Goal: Information Seeking & Learning: Check status

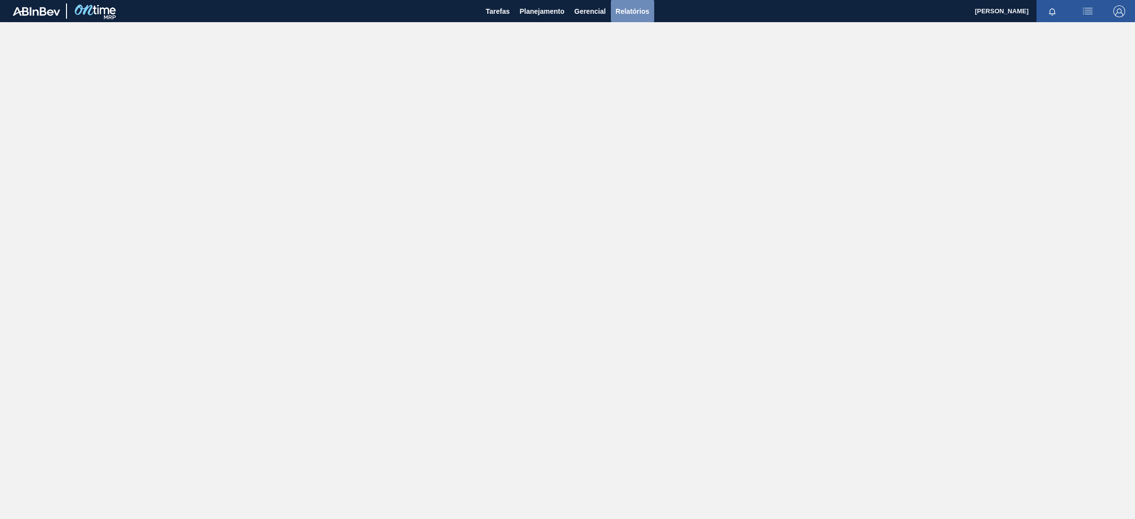
click at [639, 14] on span "Relatórios" at bounding box center [632, 11] width 33 height 12
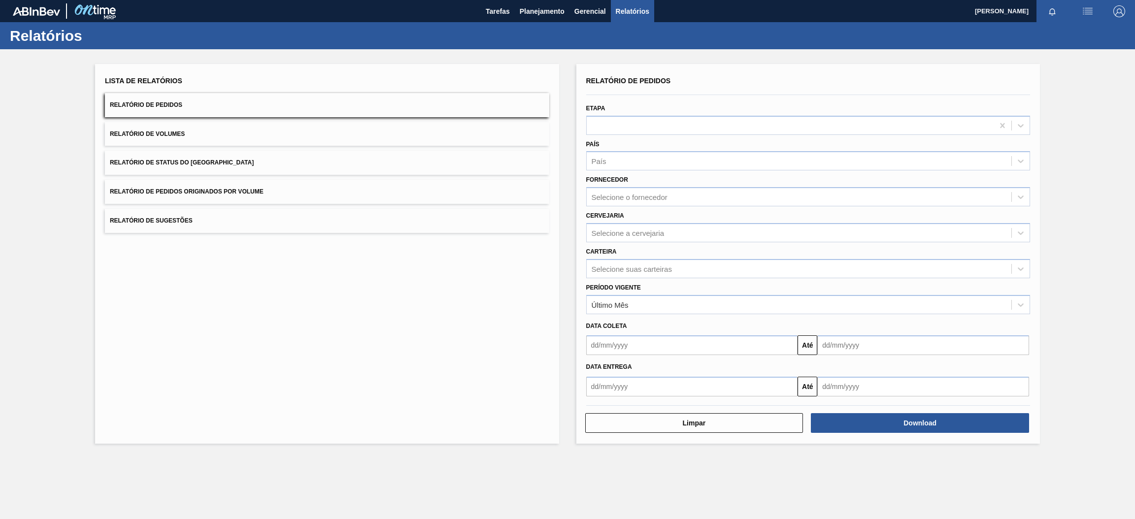
click at [197, 105] on button "Relatório de Pedidos" at bounding box center [327, 105] width 444 height 24
click at [630, 229] on div "Selecione a cervejaria" at bounding box center [628, 233] width 73 height 8
type input "br15"
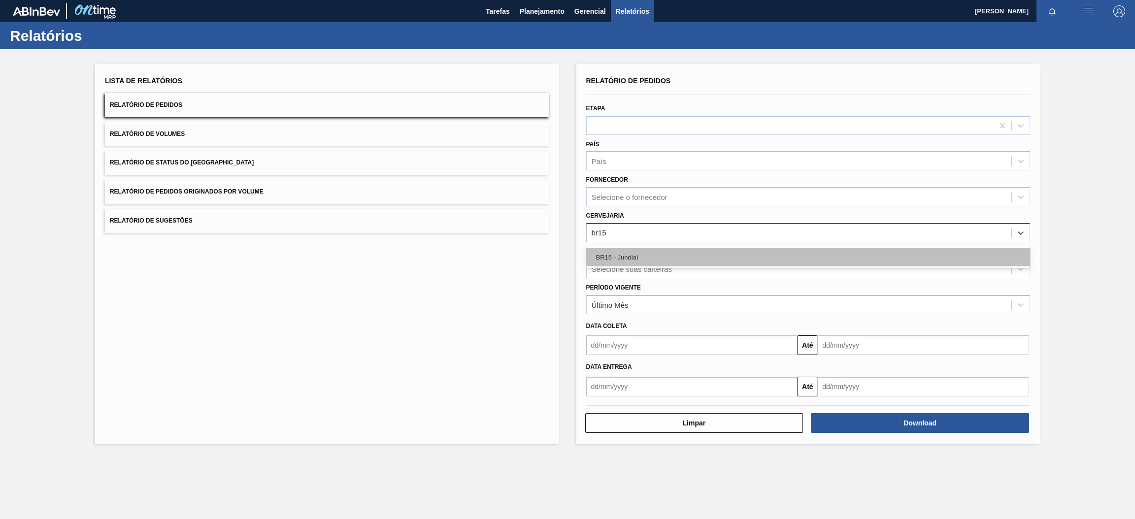
click at [635, 259] on div "BR15 - Jundiaí" at bounding box center [808, 257] width 444 height 18
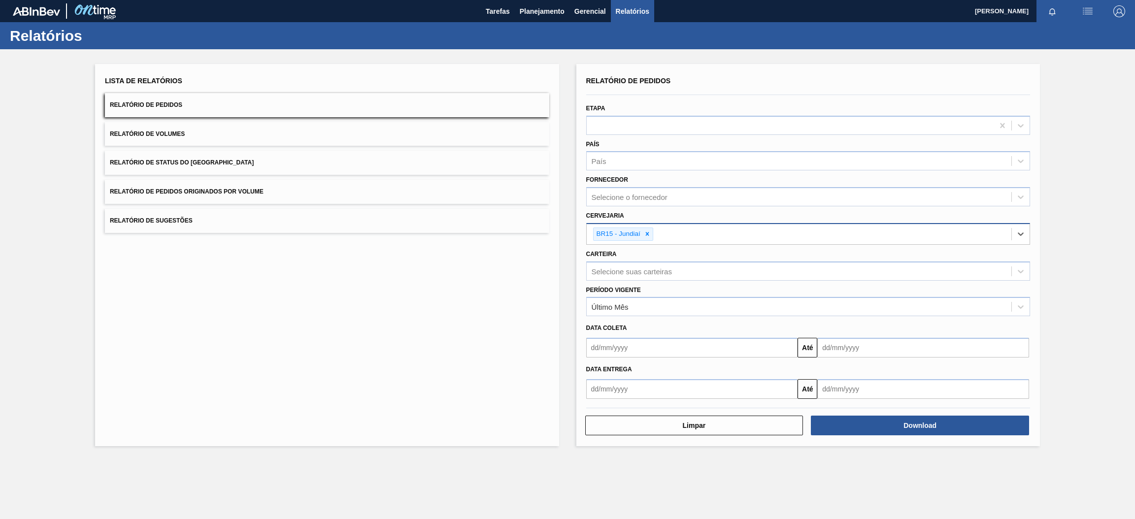
click at [670, 348] on input "text" at bounding box center [692, 348] width 212 height 20
click at [673, 404] on div "3" at bounding box center [677, 402] width 13 height 13
type input "[DATE]"
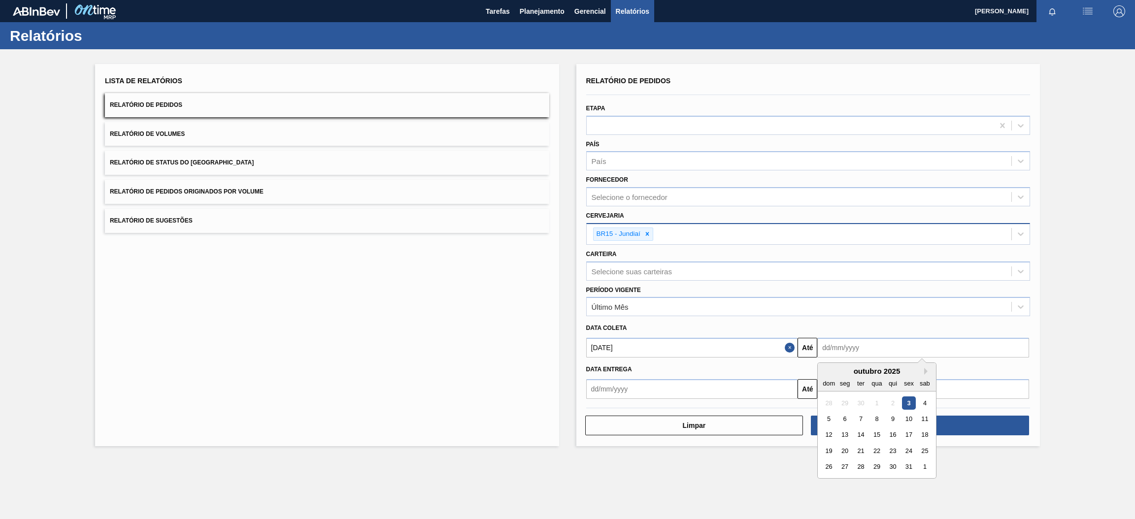
click at [864, 349] on input "text" at bounding box center [923, 348] width 212 height 20
click at [924, 369] on button "Next Month" at bounding box center [927, 371] width 7 height 7
click at [829, 482] on div "30" at bounding box center [828, 482] width 13 height 13
type input "[DATE]"
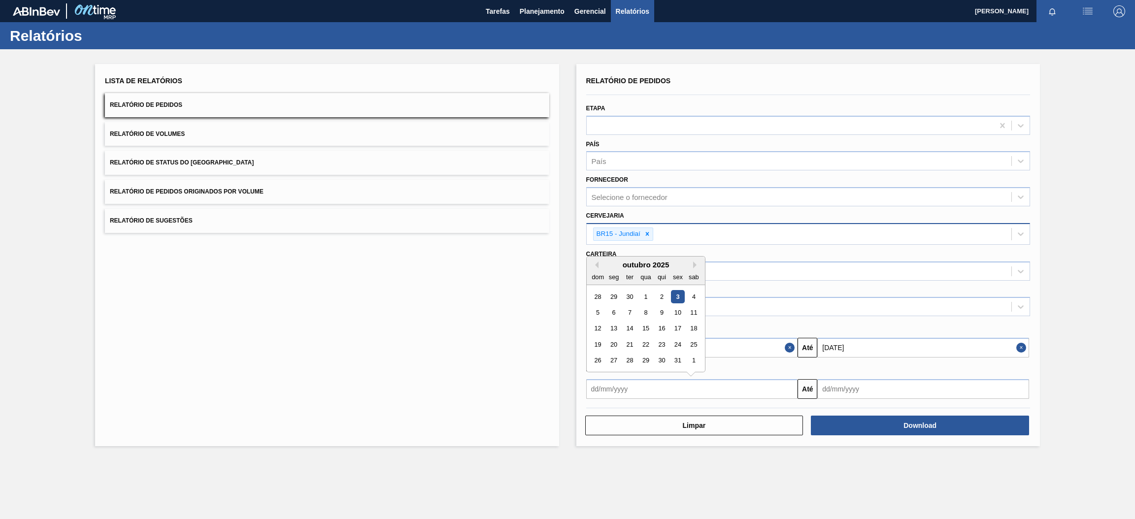
click at [766, 391] on input "text" at bounding box center [692, 389] width 212 height 20
click at [673, 294] on div "3" at bounding box center [677, 296] width 13 height 13
type input "[DATE]"
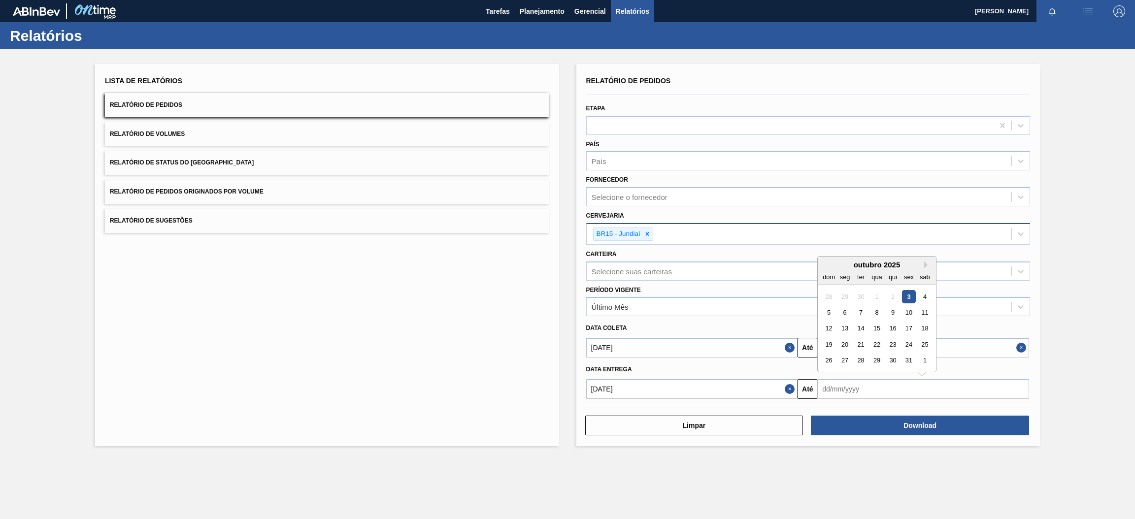
click at [926, 382] on input "text" at bounding box center [923, 389] width 212 height 20
click at [929, 262] on button "Next Month" at bounding box center [927, 265] width 7 height 7
click at [829, 373] on div "30" at bounding box center [828, 376] width 13 height 13
type input "[DATE]"
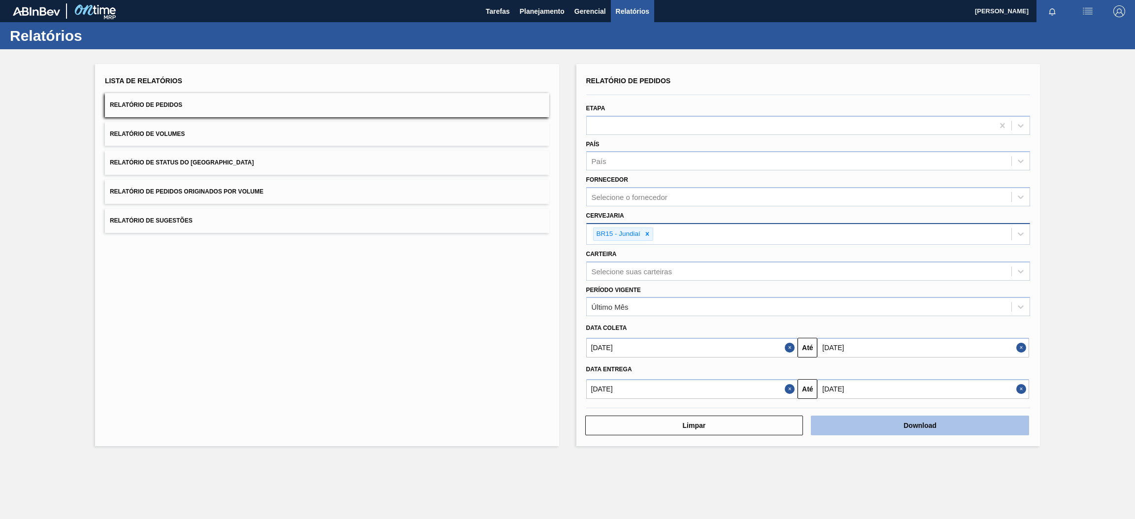
click at [860, 425] on button "Download" at bounding box center [920, 426] width 218 height 20
click at [236, 192] on span "Relatório de Pedidos Originados por Volume" at bounding box center [187, 191] width 154 height 7
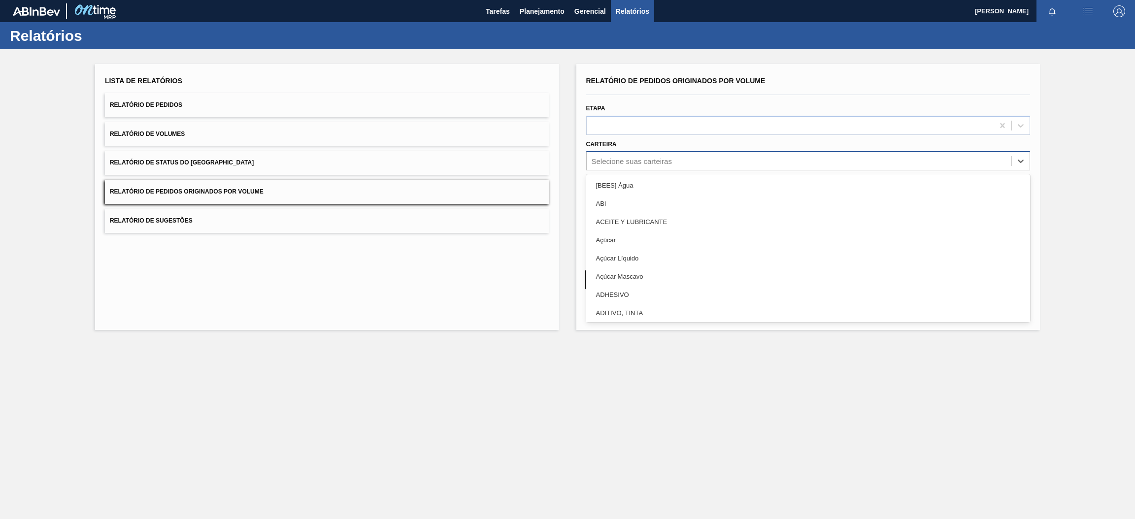
click at [680, 160] on div "Selecione suas carteiras" at bounding box center [799, 161] width 425 height 14
type input "pre"
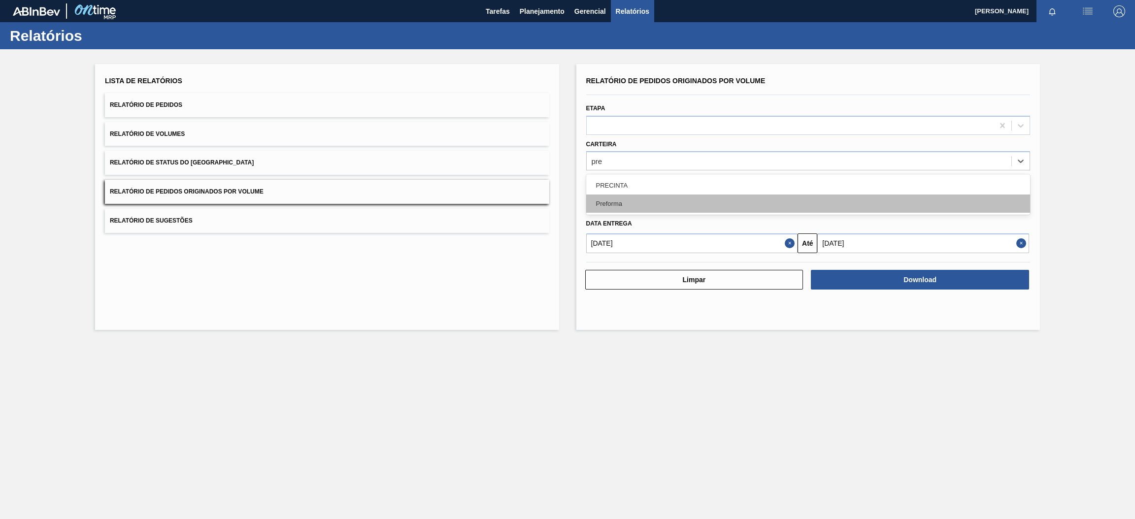
click at [664, 200] on div "Preforma" at bounding box center [808, 204] width 444 height 18
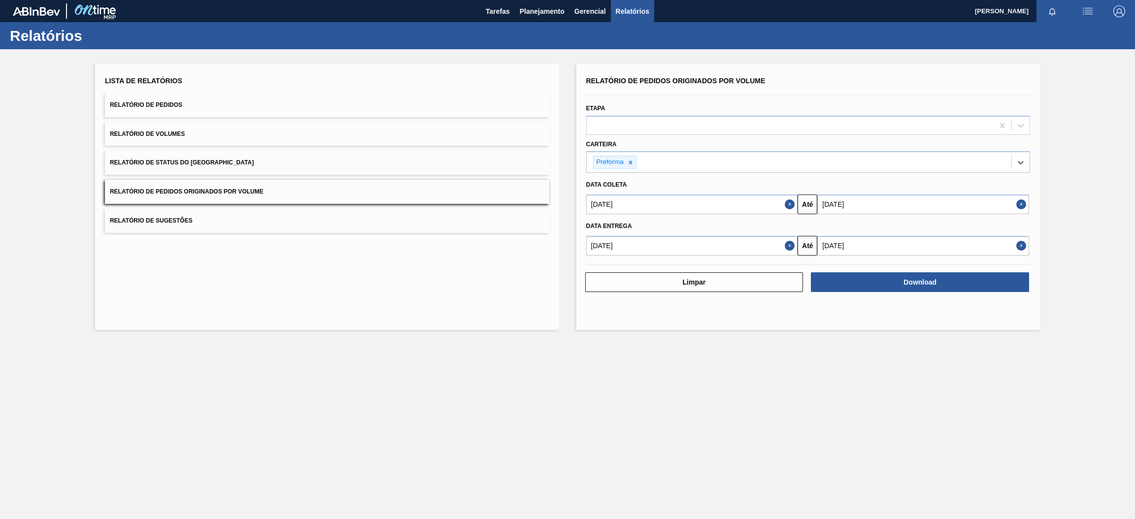
click at [787, 203] on button "Close" at bounding box center [791, 205] width 13 height 20
click at [791, 247] on button "Close" at bounding box center [791, 246] width 13 height 20
click at [789, 241] on input "text" at bounding box center [692, 246] width 212 height 20
click at [787, 244] on input "text" at bounding box center [692, 246] width 212 height 20
click at [743, 202] on input "text" at bounding box center [692, 205] width 212 height 20
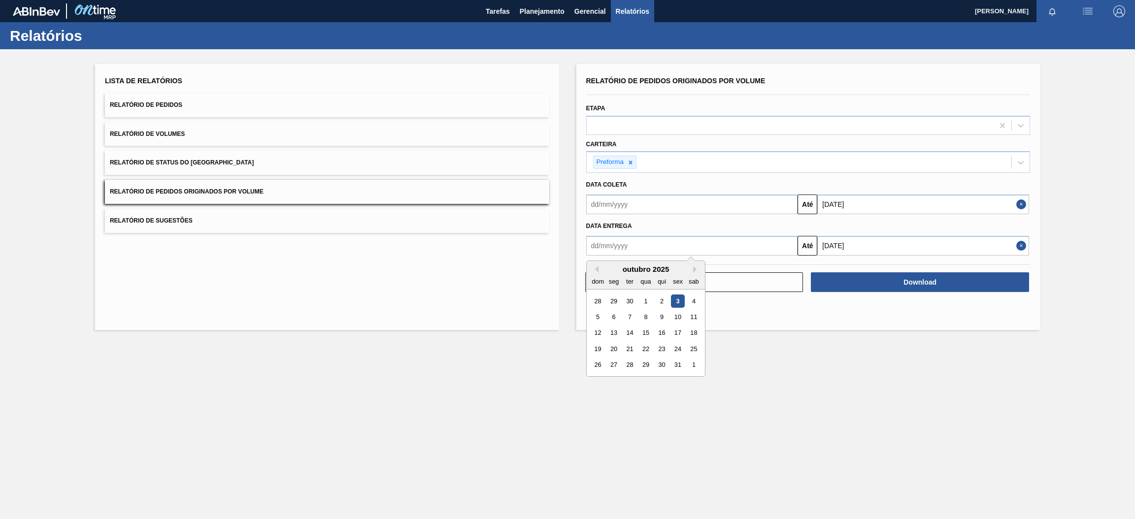
click at [788, 245] on input "text" at bounding box center [692, 246] width 212 height 20
click at [657, 209] on input "text" at bounding box center [692, 205] width 212 height 20
click at [595, 229] on button "Previous Month" at bounding box center [595, 228] width 7 height 7
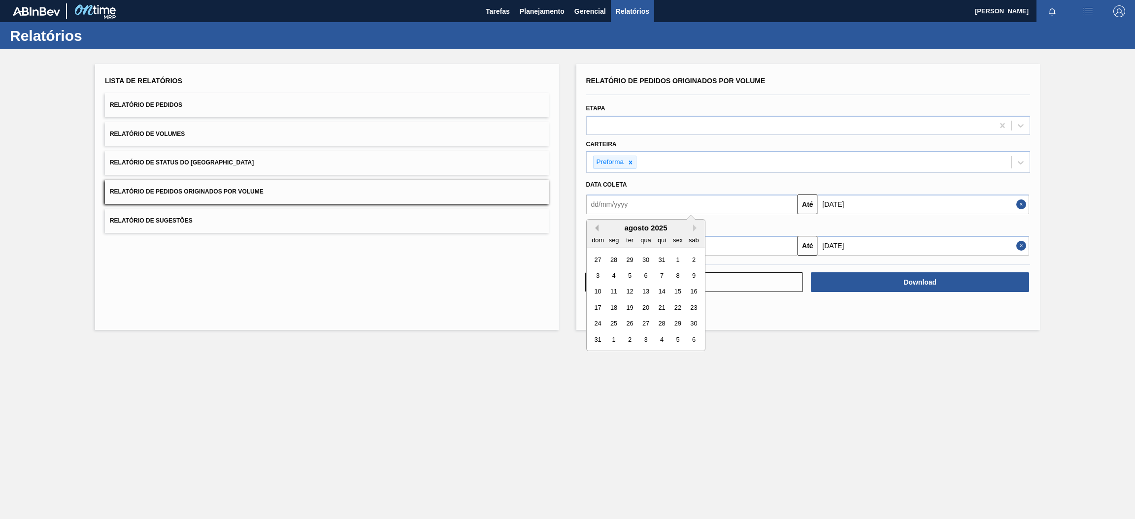
click at [595, 229] on button "Previous Month" at bounding box center [595, 228] width 7 height 7
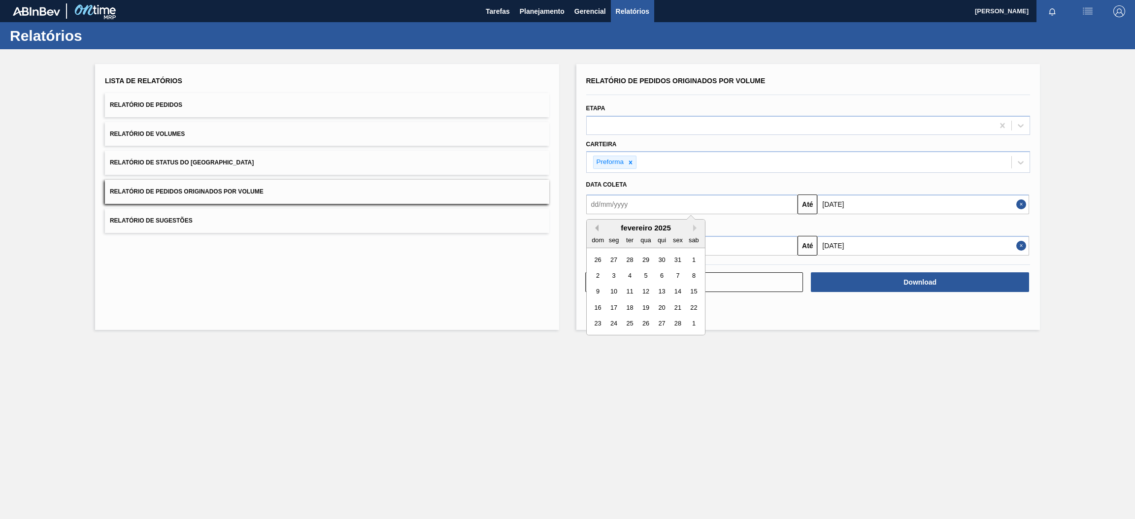
click at [595, 229] on button "Previous Month" at bounding box center [595, 228] width 7 height 7
click at [648, 257] on div "1" at bounding box center [645, 259] width 13 height 13
type input "[DATE]"
click at [654, 241] on input "text" at bounding box center [692, 246] width 212 height 20
click at [592, 268] on button "Previous Month" at bounding box center [595, 269] width 7 height 7
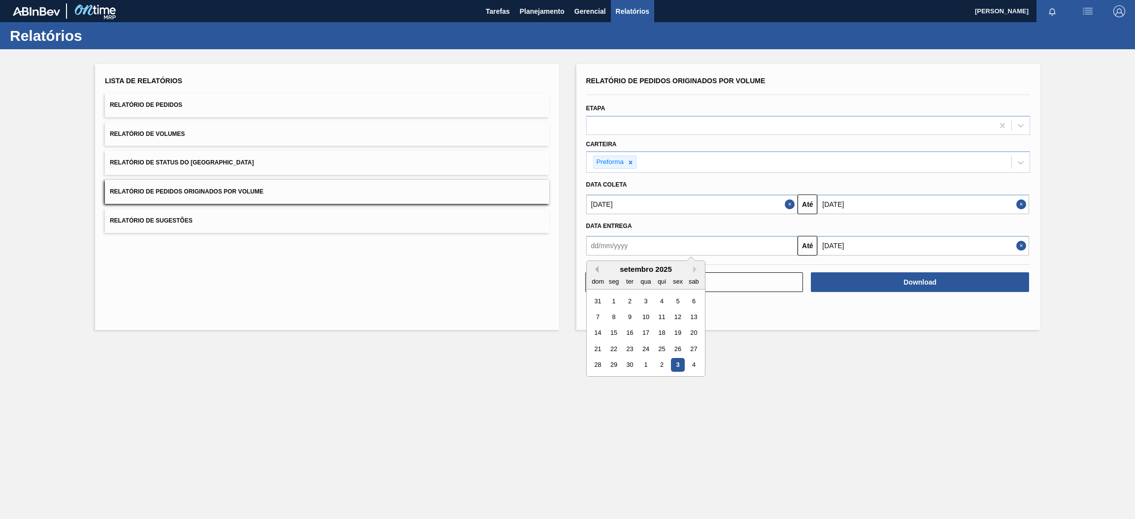
click at [592, 268] on button "Previous Month" at bounding box center [595, 269] width 7 height 7
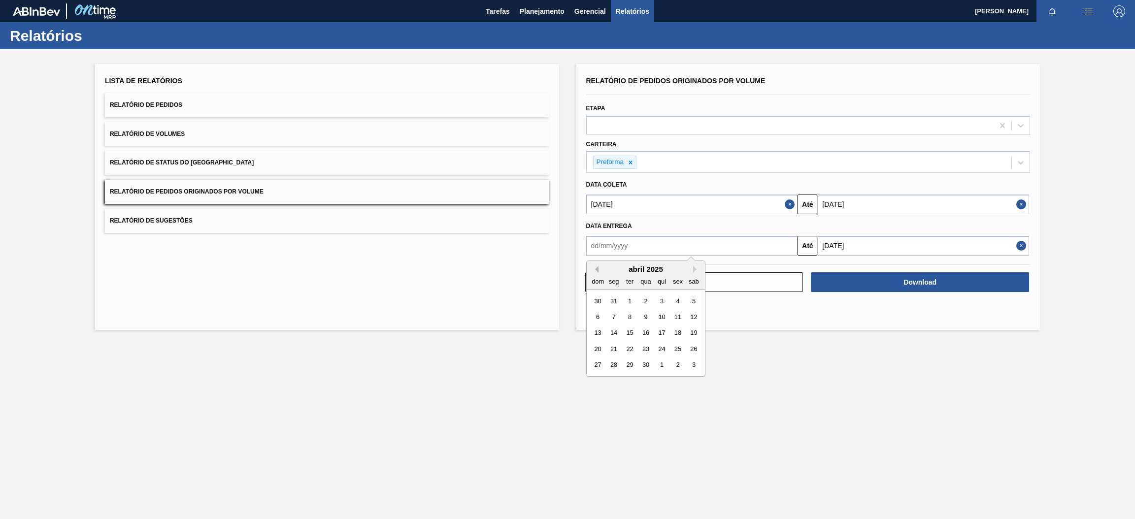
click at [592, 268] on button "Previous Month" at bounding box center [595, 269] width 7 height 7
click at [648, 298] on div "1" at bounding box center [645, 300] width 13 height 13
type input "[DATE]"
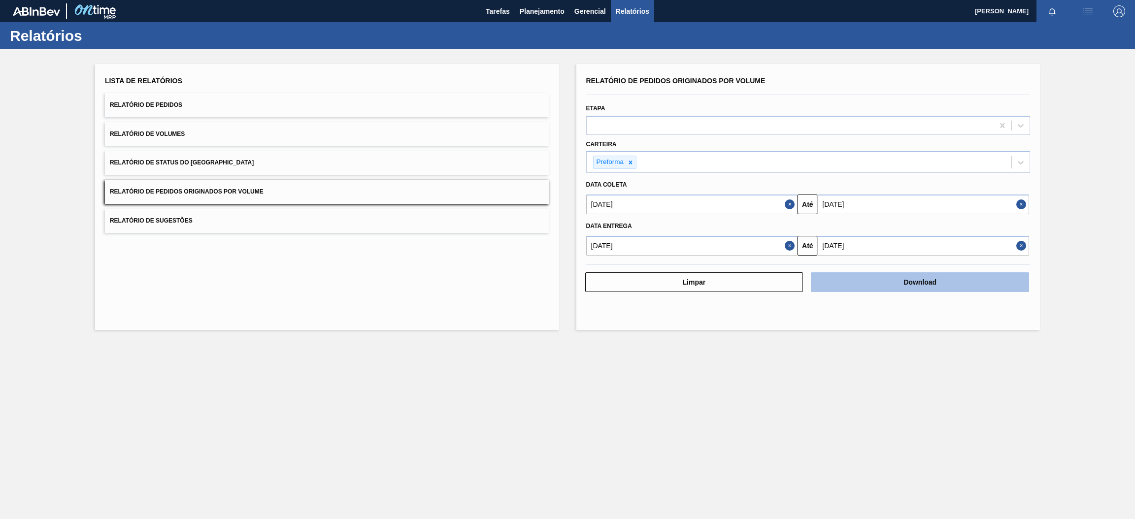
click at [916, 280] on button "Download" at bounding box center [920, 282] width 218 height 20
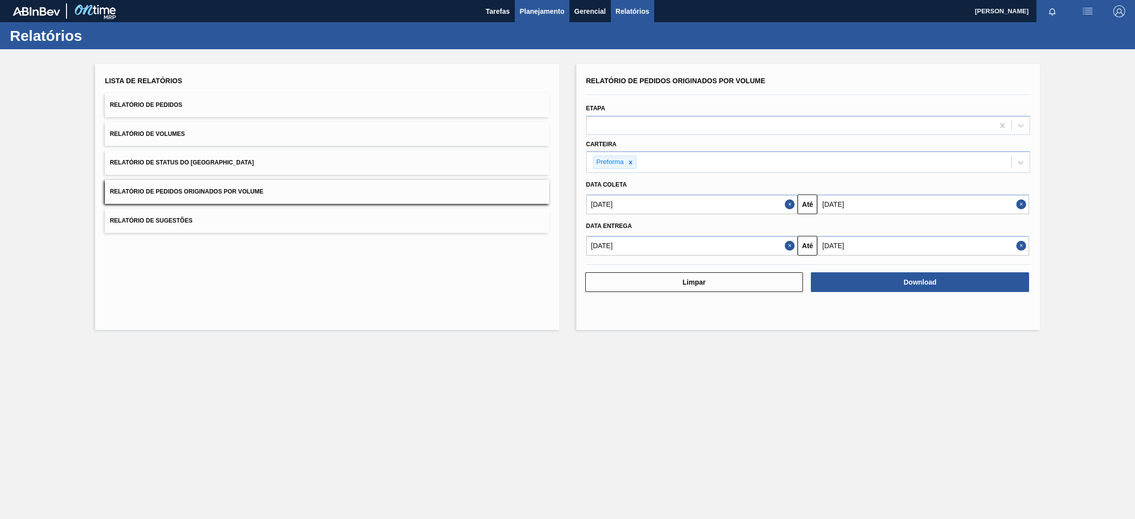
click at [557, 13] on span "Planejamento" at bounding box center [542, 11] width 45 height 12
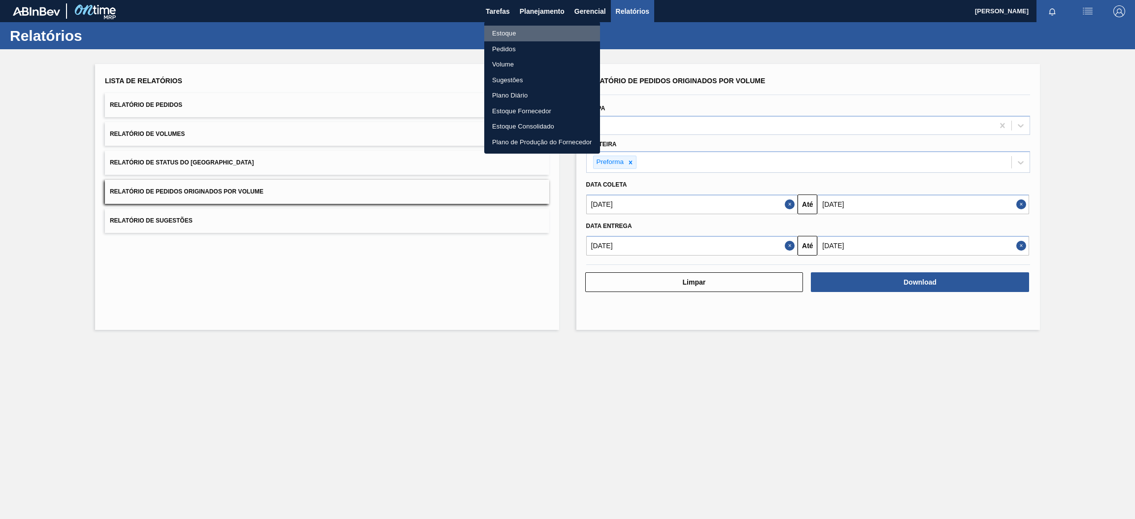
click at [533, 34] on li "Estoque" at bounding box center [542, 34] width 116 height 16
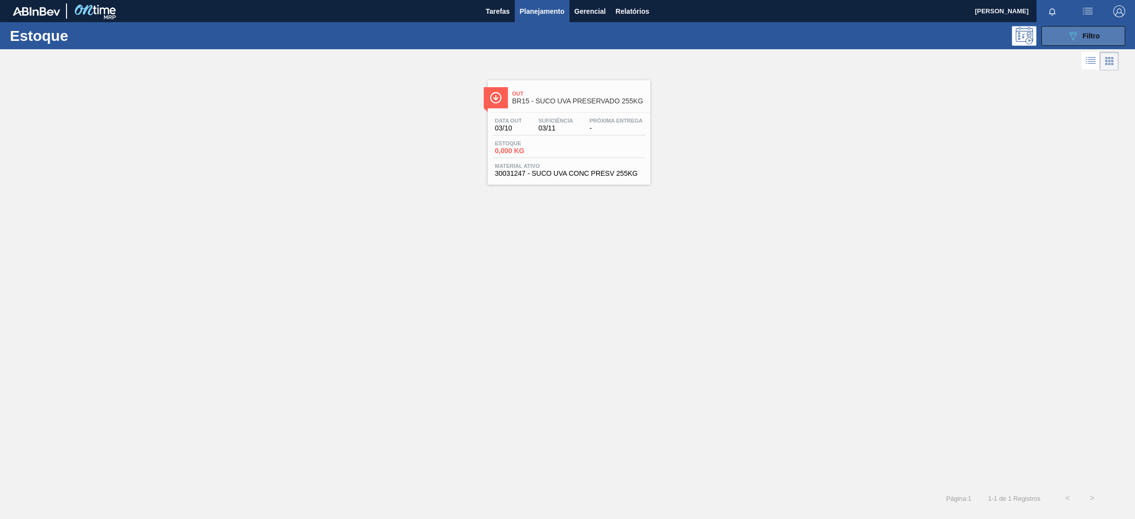
click at [1078, 35] on icon "089F7B8B-B2A5-4AFE-B5C0-19BA573D28AC" at bounding box center [1073, 36] width 12 height 12
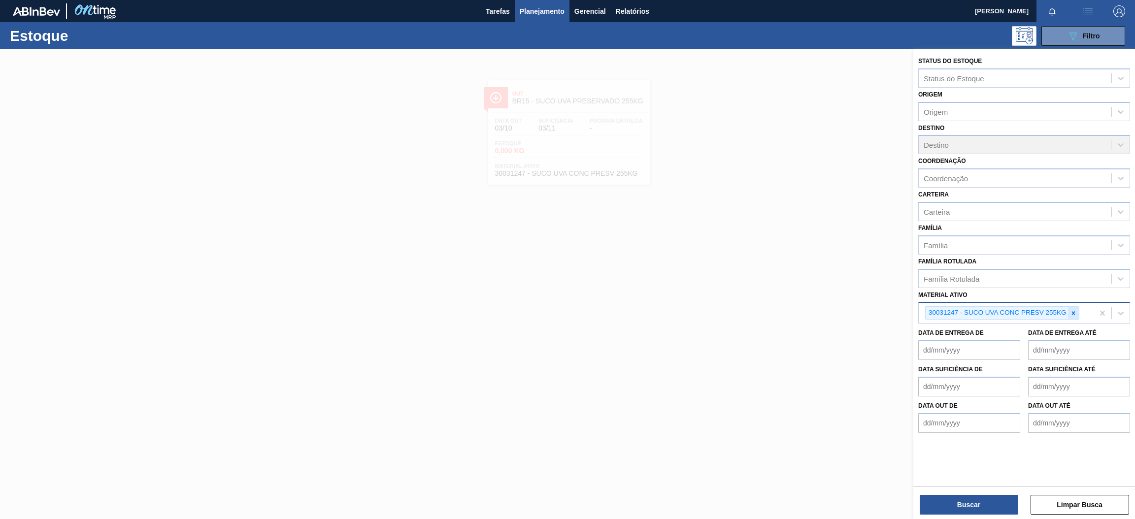
click at [1073, 315] on div at bounding box center [1073, 313] width 11 height 12
paste ativo "30003355"
type ativo "30003355"
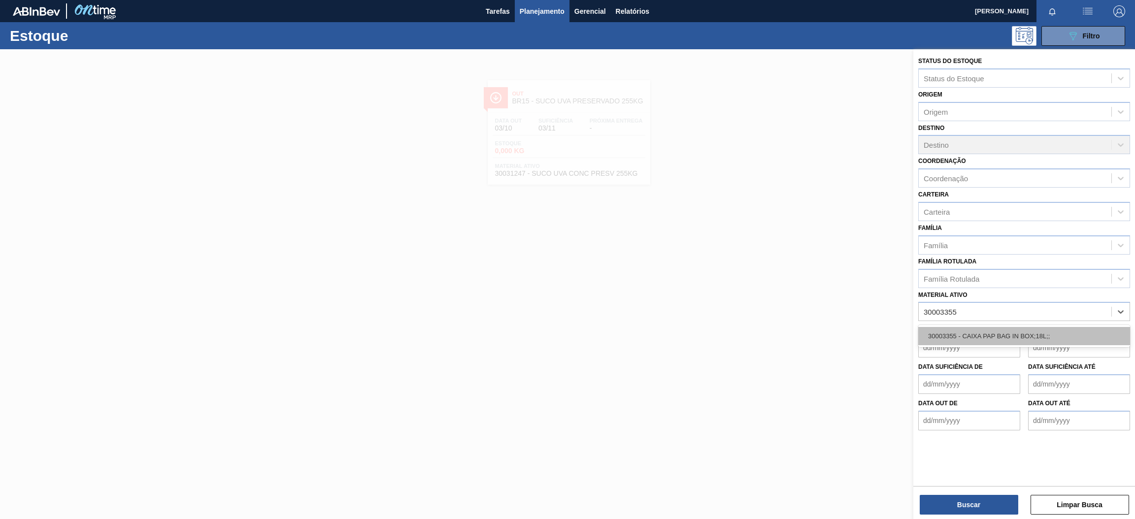
click at [1042, 336] on div "30003355 - CAIXA PAP BAG IN BOX;18L;;" at bounding box center [1024, 336] width 212 height 18
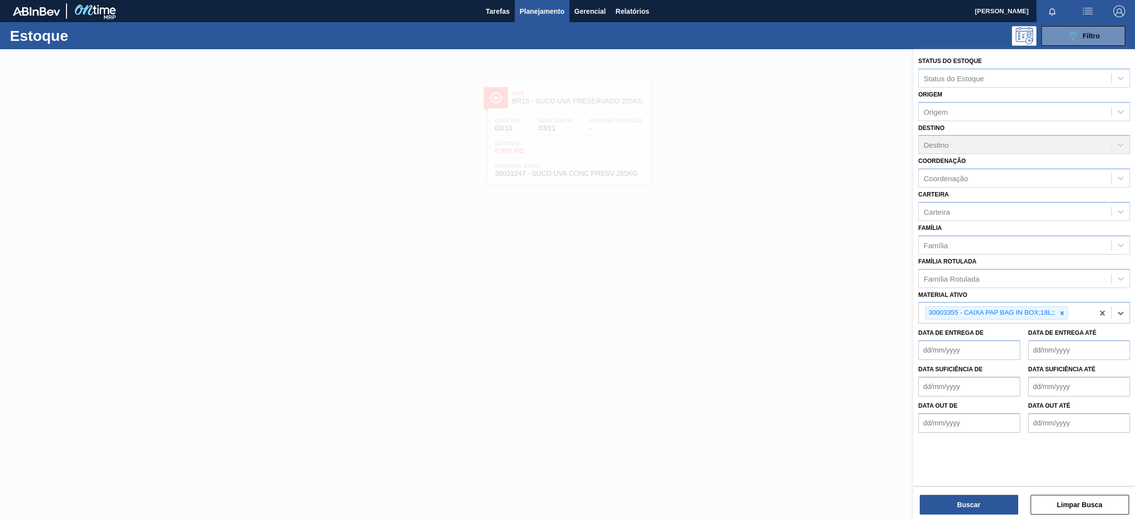
paste ativo "30010207"
type ativo "30010207"
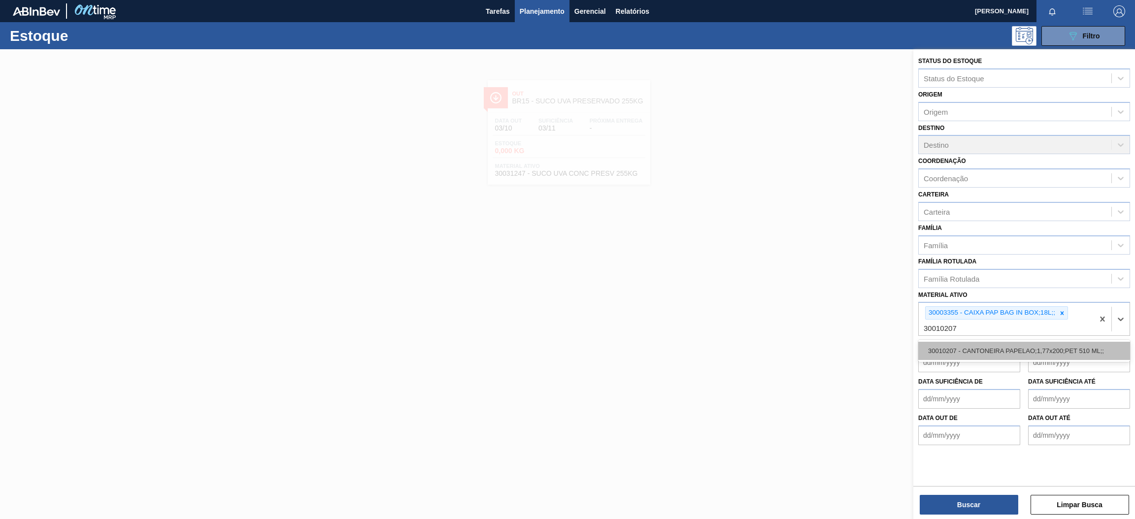
click at [1007, 356] on div "30010207 - CANTONEIRA PAPELAO;1,77x200;PET 510 ML;;" at bounding box center [1024, 351] width 212 height 18
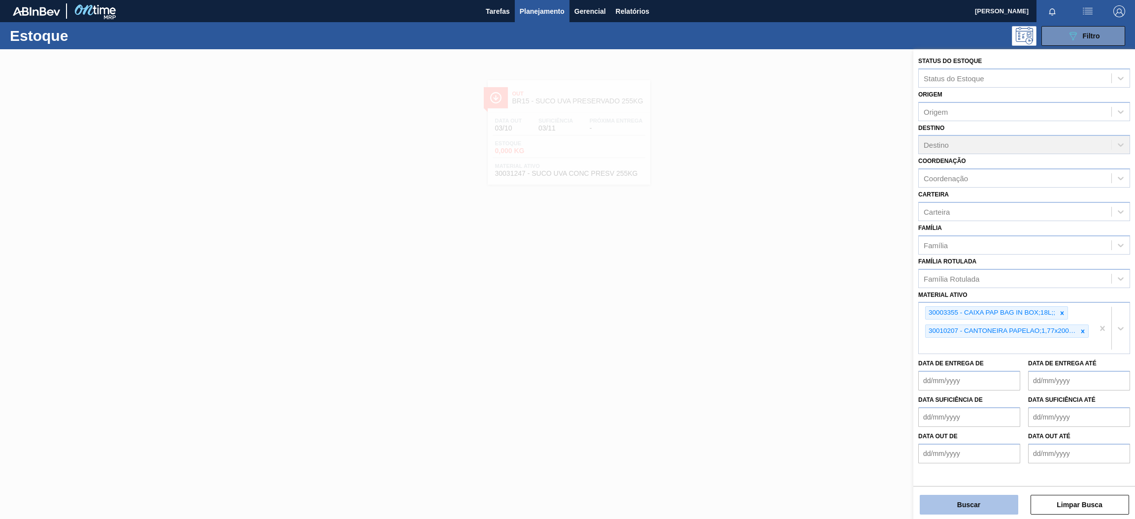
click at [963, 512] on button "Buscar" at bounding box center [969, 505] width 99 height 20
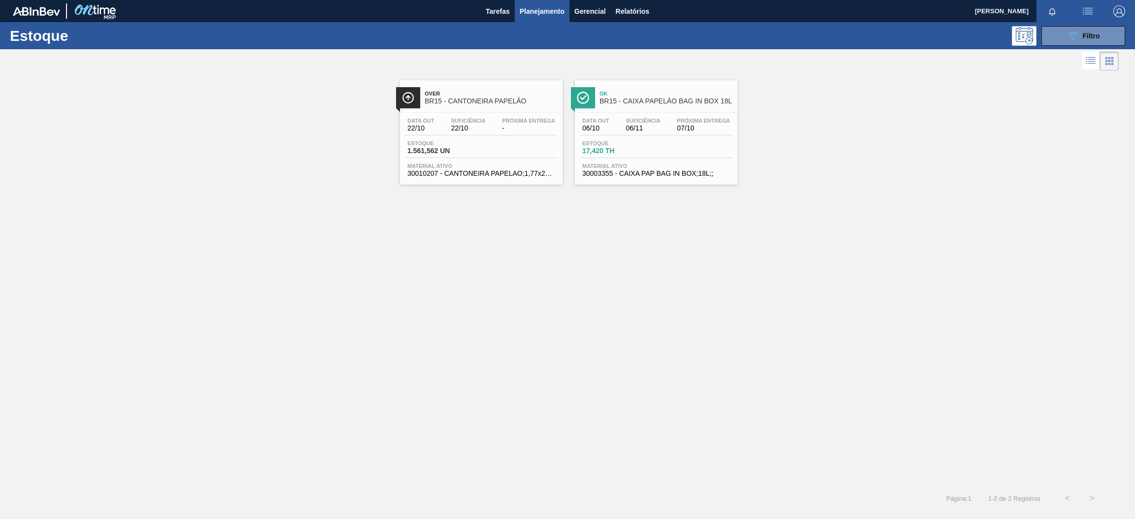
click at [487, 147] on div "Estoque 1.561,562 UN" at bounding box center [481, 149] width 153 height 18
click at [657, 125] on span "06/11" at bounding box center [642, 128] width 34 height 7
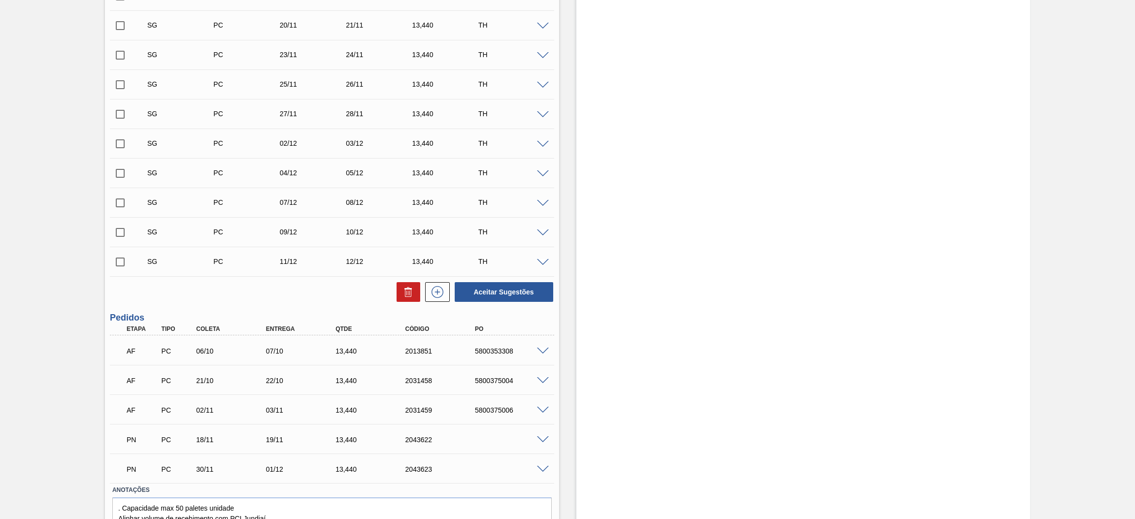
scroll to position [412, 0]
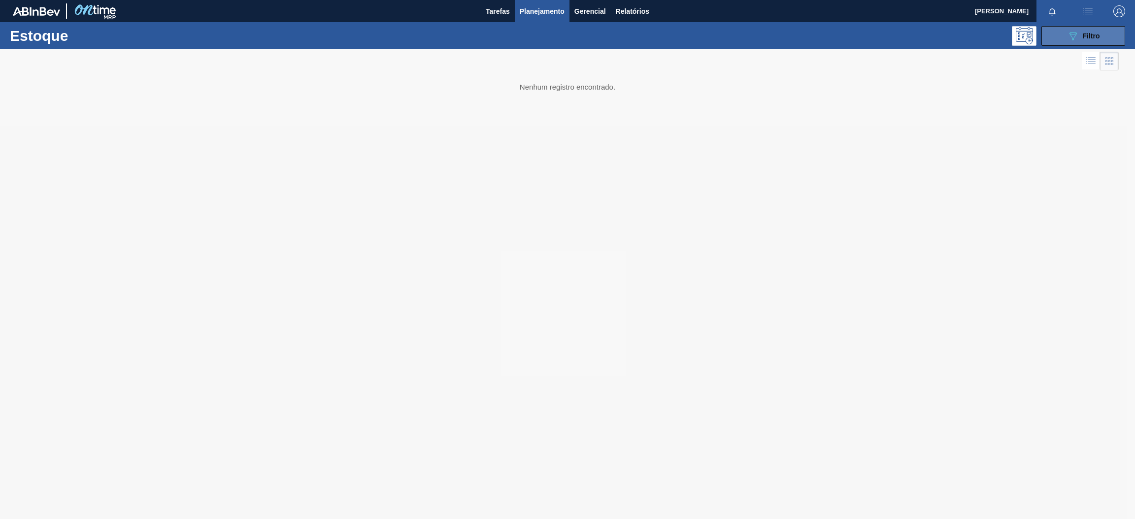
click at [1071, 36] on icon at bounding box center [1072, 36] width 7 height 8
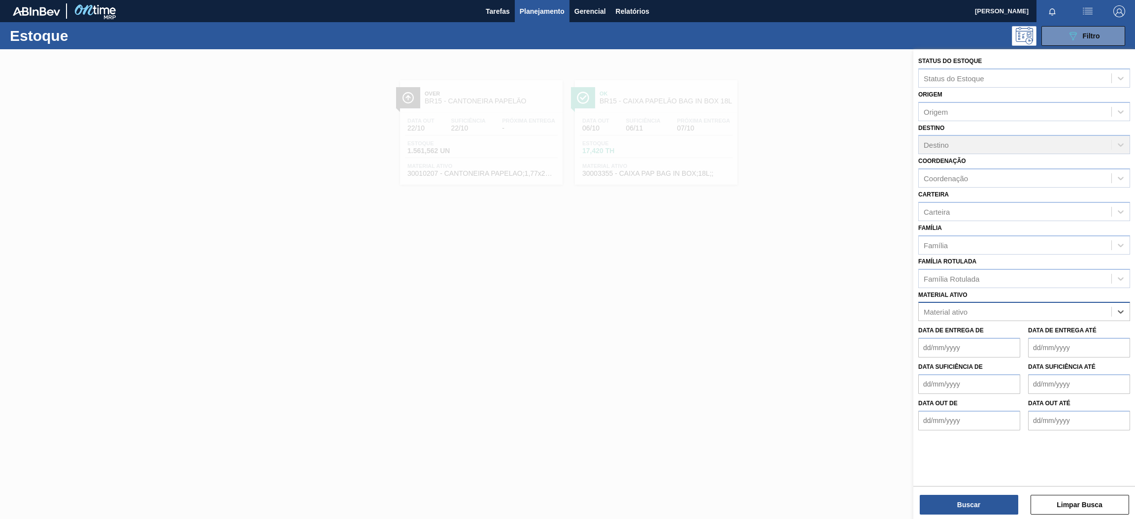
paste ativo "30029302"
type ativo "30029302"
click at [1012, 330] on div "30029302 - FILME CONTR 780X60 GCA Z EXP ESP NIV23" at bounding box center [1024, 336] width 212 height 18
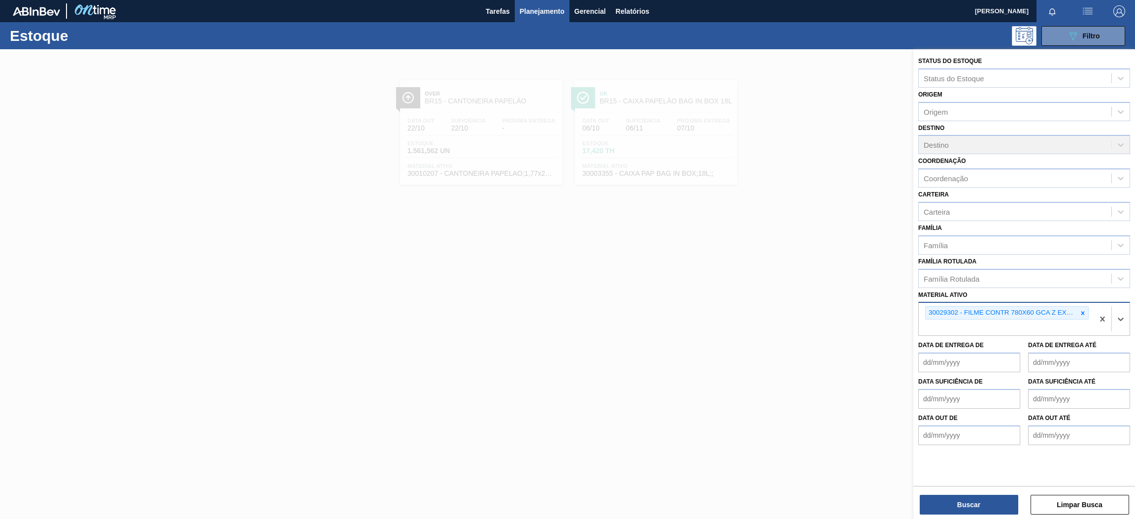
paste ativo "30017797"
type ativo "30017797"
click at [978, 350] on div "30017797 - FILME CONTR 780X60 GCA ZERO 350ML NIV22" at bounding box center [1024, 351] width 212 height 18
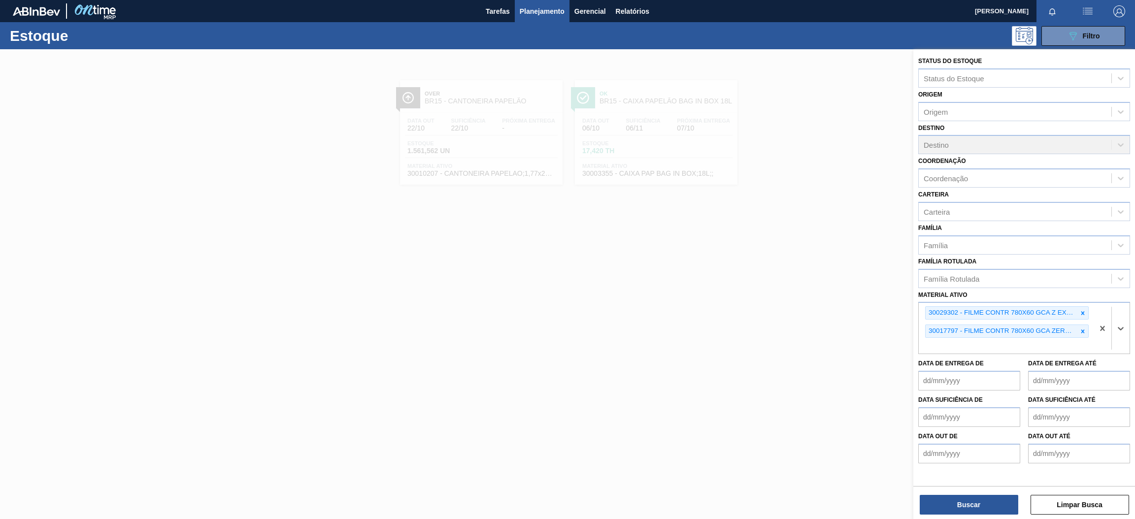
paste ativo "30017382"
type ativo "30017382"
click at [960, 371] on div "30017382 - FILME CONTR 780X60 SODA LT350 429" at bounding box center [1024, 369] width 212 height 18
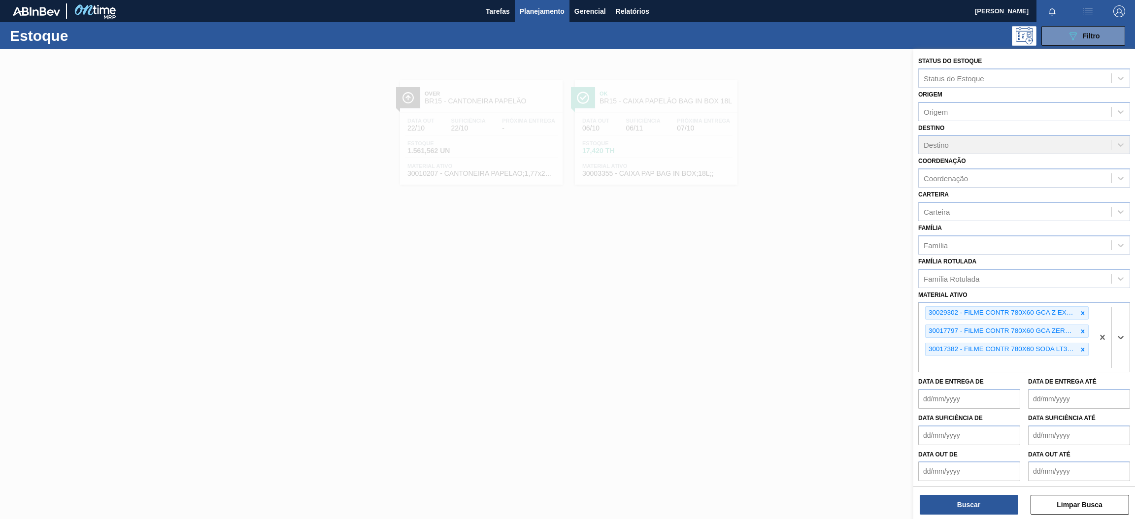
paste ativo "30034066"
type ativo "30034066"
click at [1002, 389] on div "30034066 - FILME CONTR 780X60 GCA LT350 MP NIV24" at bounding box center [1024, 387] width 212 height 18
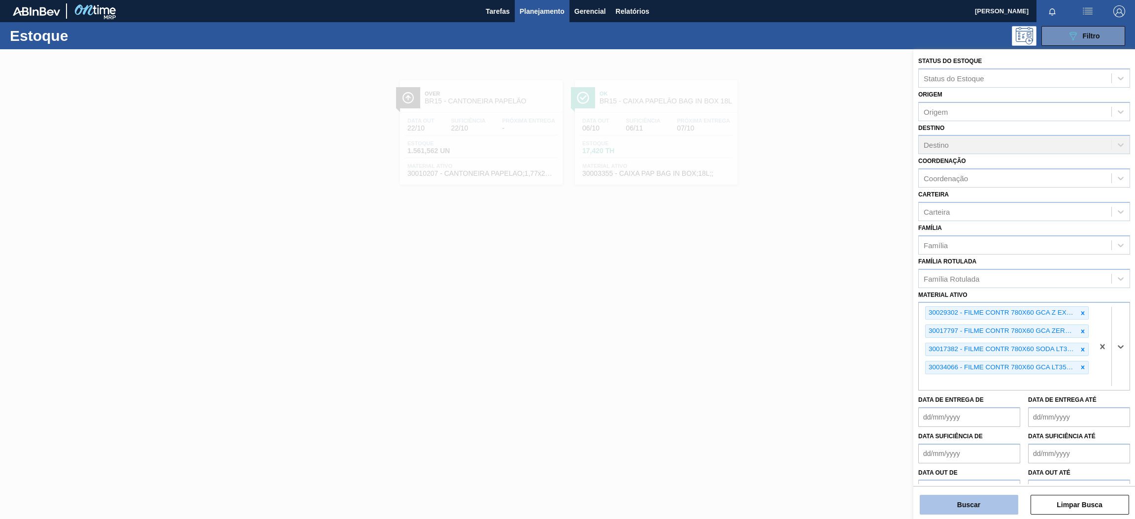
click at [977, 502] on button "Buscar" at bounding box center [969, 505] width 99 height 20
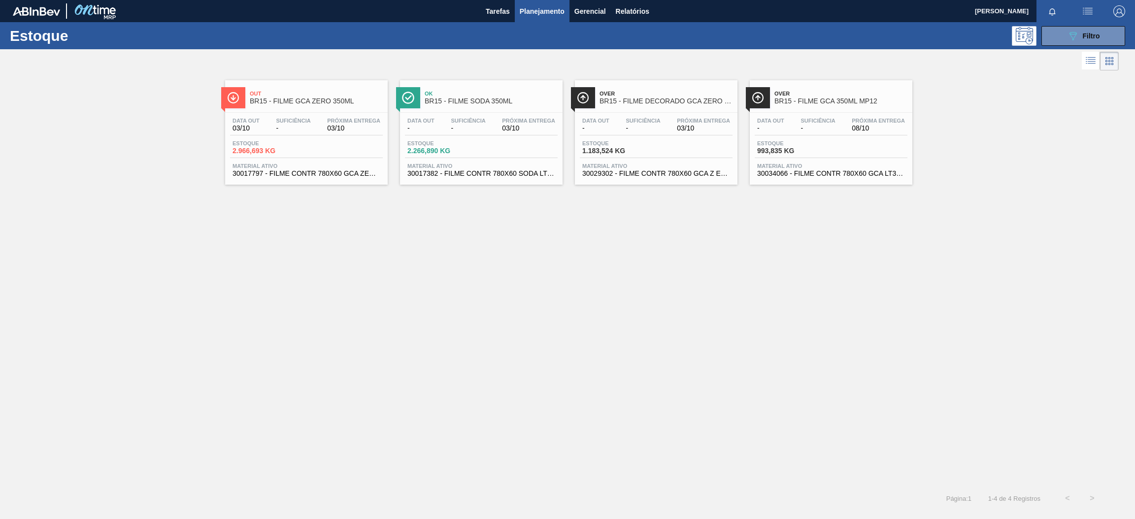
click at [312, 113] on div "Data out 03/10 Suficiência - Próxima Entrega 03/10 Estoque 2.966,693 KG Materia…" at bounding box center [306, 146] width 163 height 67
click at [521, 114] on div "Data out - Suficiência - Próxima Entrega 03/10 Estoque 2.266,890 KG Material at…" at bounding box center [481, 146] width 163 height 67
click at [688, 120] on span "Próxima Entrega" at bounding box center [703, 121] width 53 height 6
click at [794, 120] on div "Data out - Suficiência - Próxima Entrega 08/10" at bounding box center [831, 127] width 153 height 18
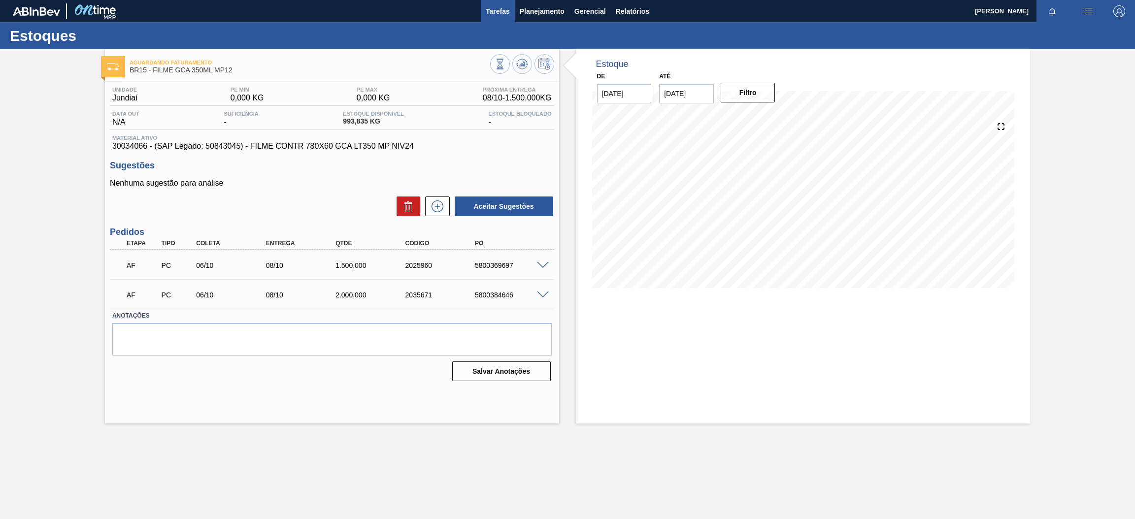
click at [501, 10] on span "Tarefas" at bounding box center [498, 11] width 24 height 12
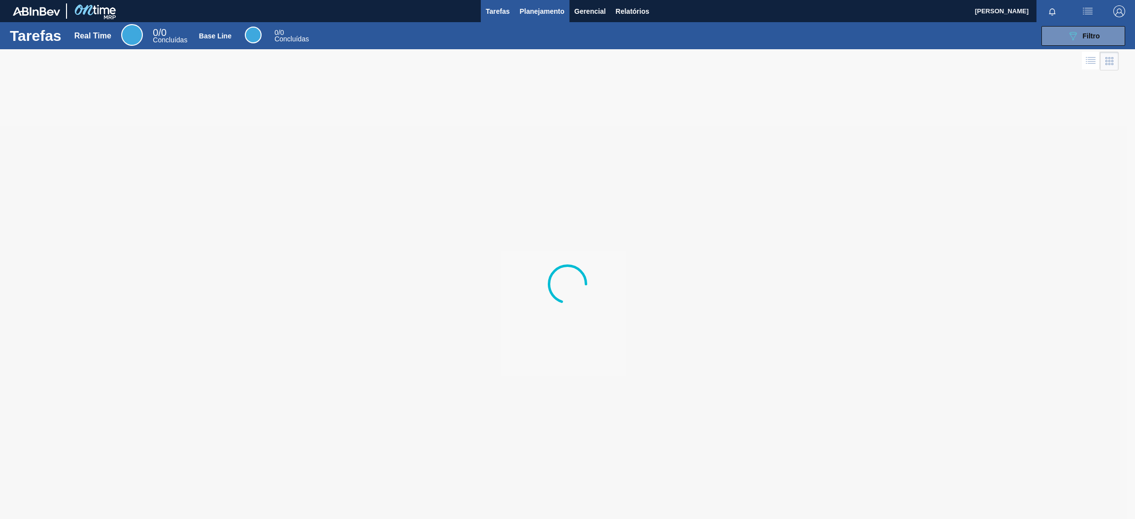
click at [531, 10] on span "Planejamento" at bounding box center [542, 11] width 45 height 12
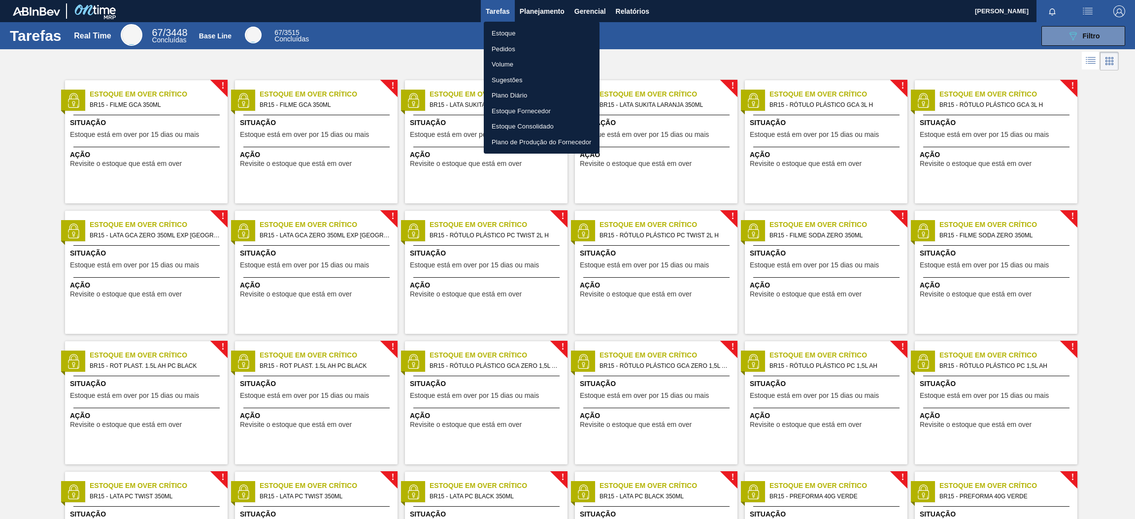
click at [530, 31] on li "Estoque" at bounding box center [542, 34] width 116 height 16
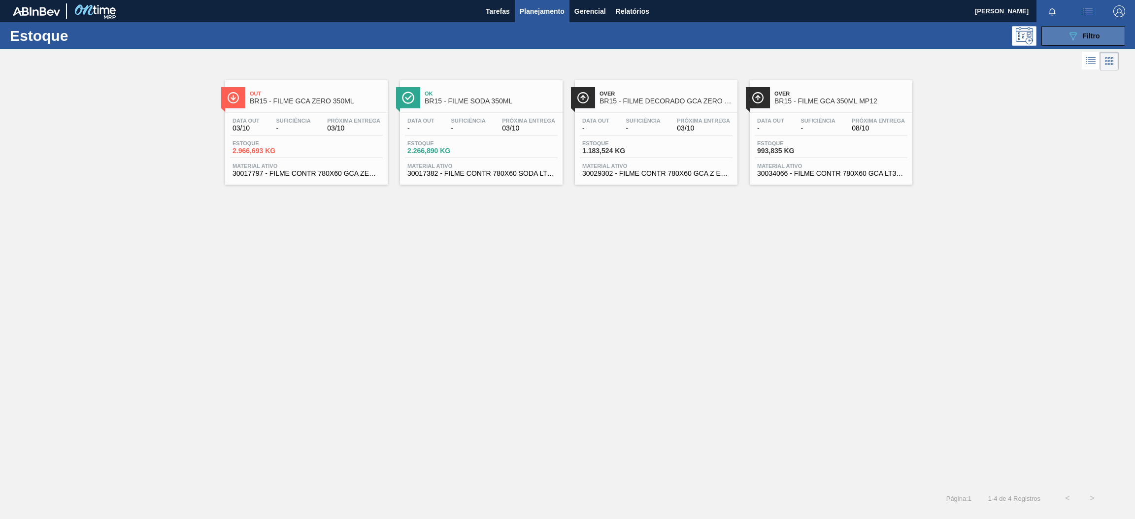
click at [1085, 37] on span "Filtro" at bounding box center [1091, 36] width 17 height 8
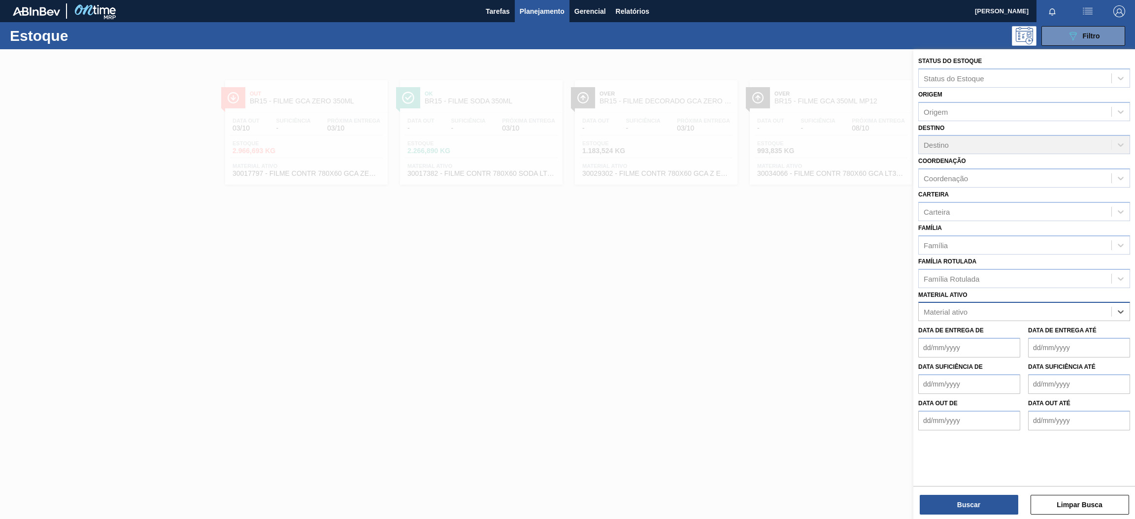
paste ativo "30030680"
type ativo "30030680"
click at [1030, 339] on div "30030680 - TAMPA PLAST INJECAP GCA ZERO NIV24" at bounding box center [1024, 336] width 212 height 18
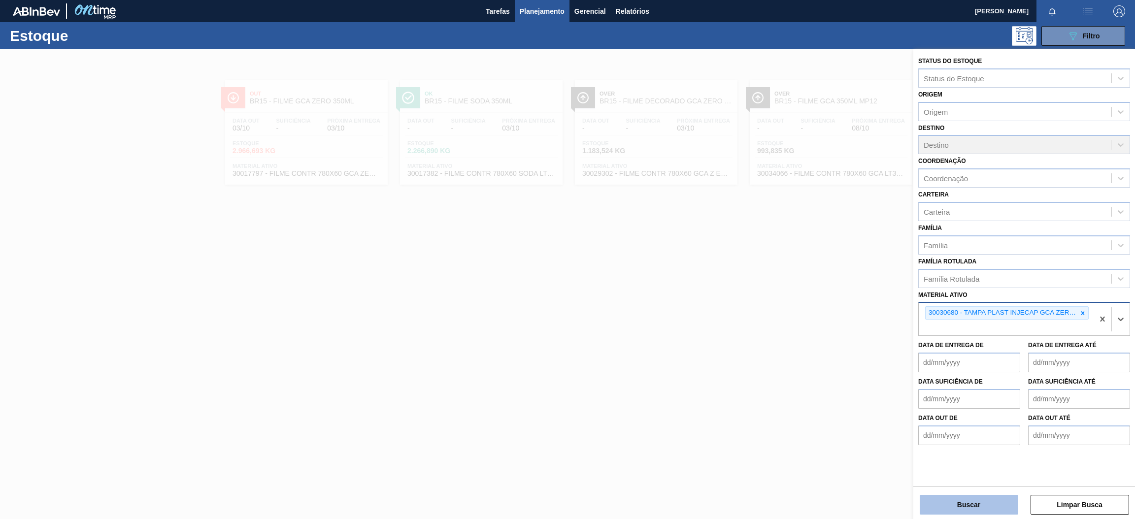
click at [964, 502] on button "Buscar" at bounding box center [969, 505] width 99 height 20
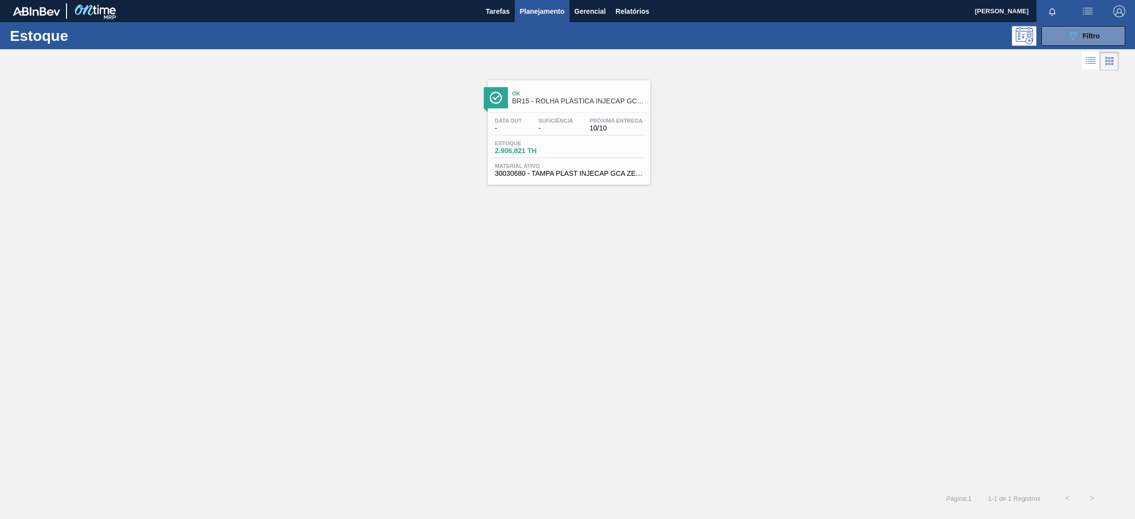
click at [569, 123] on span "Suficiência" at bounding box center [555, 121] width 34 height 6
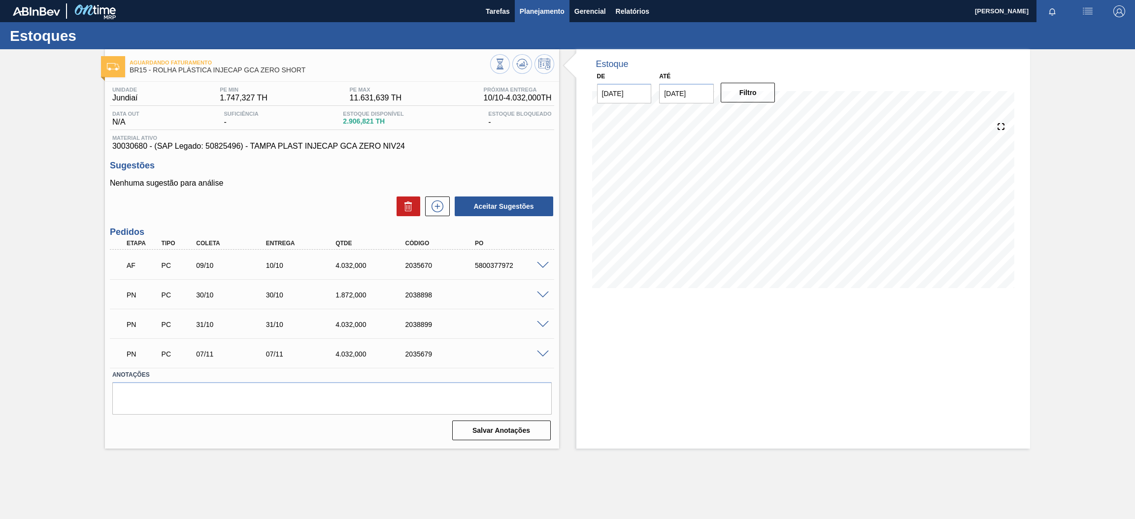
click at [549, 10] on span "Planejamento" at bounding box center [542, 11] width 45 height 12
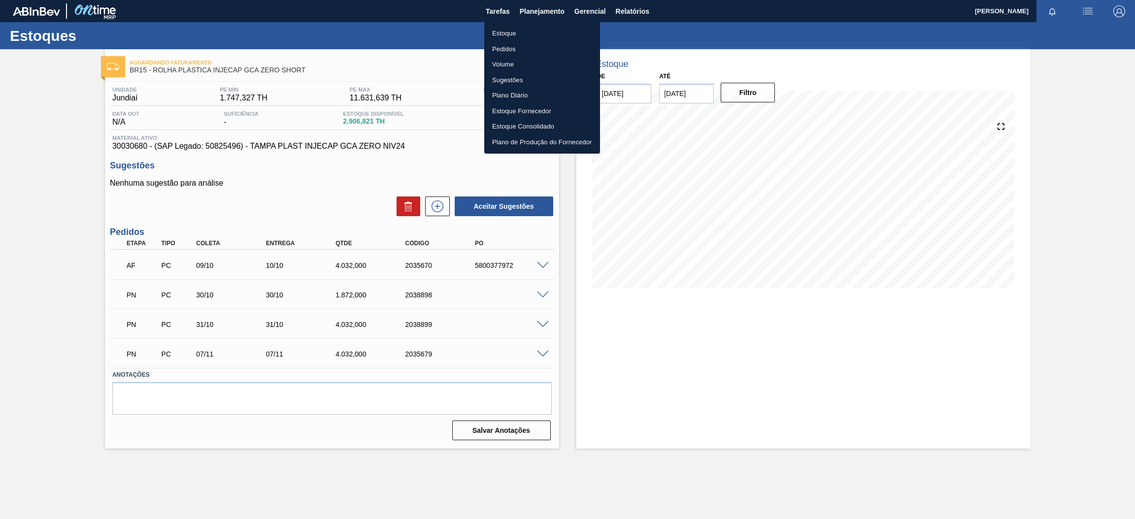
click at [545, 33] on li "Estoque" at bounding box center [542, 34] width 116 height 16
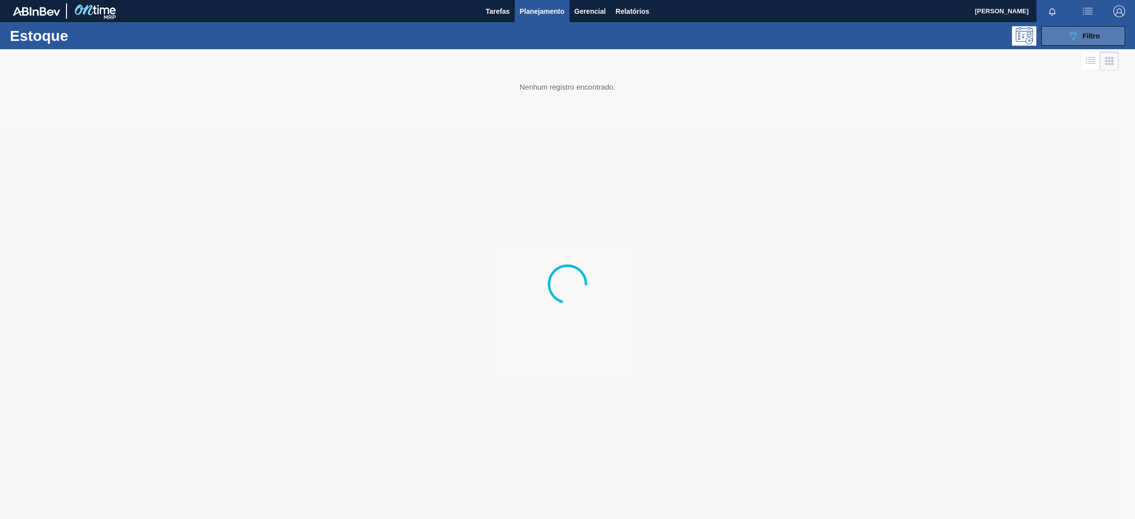
click at [1096, 37] on span "Filtro" at bounding box center [1091, 36] width 17 height 8
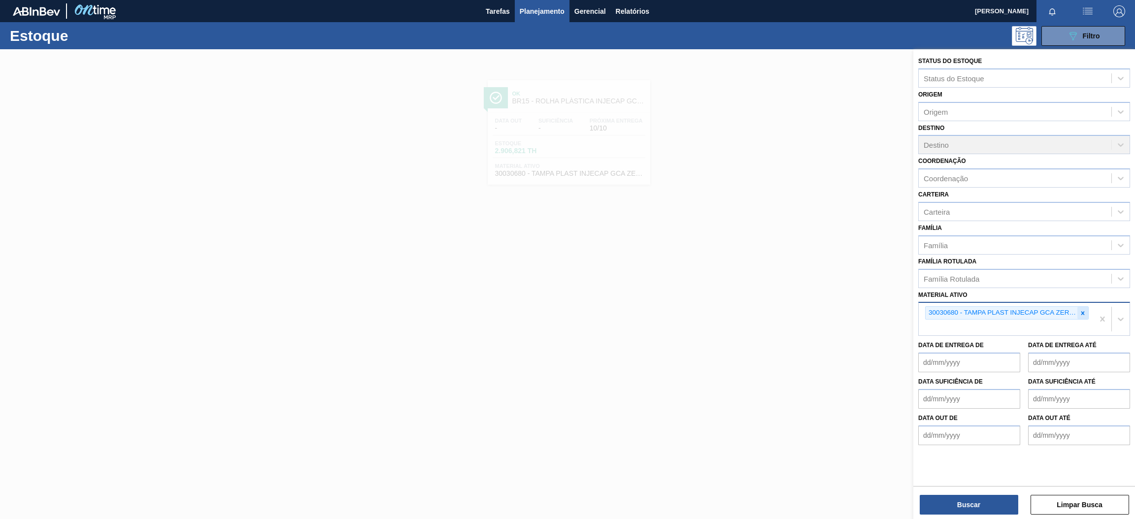
click at [1083, 313] on icon at bounding box center [1082, 313] width 7 height 7
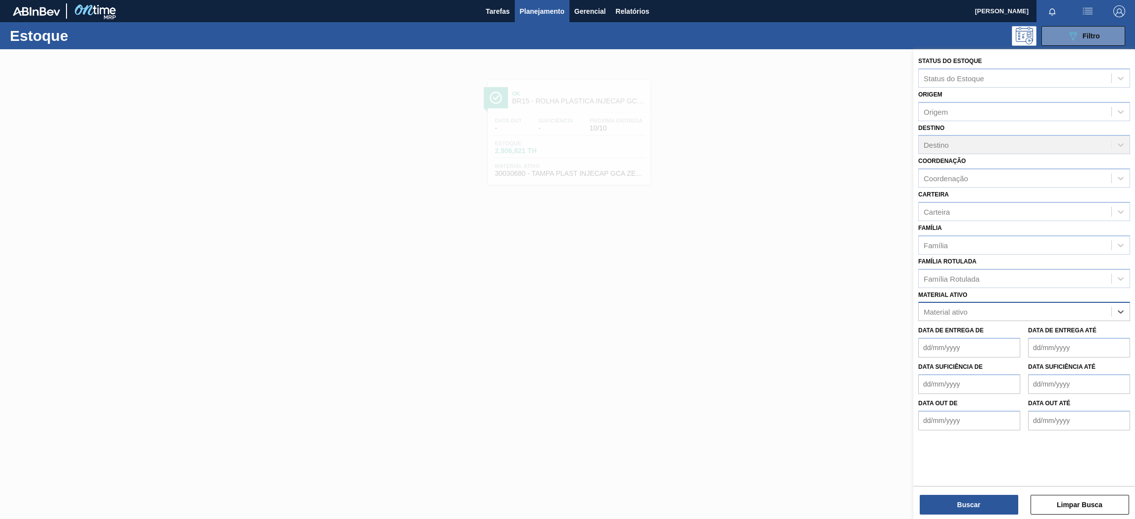
paste ativo "30031878"
type ativo "30031878"
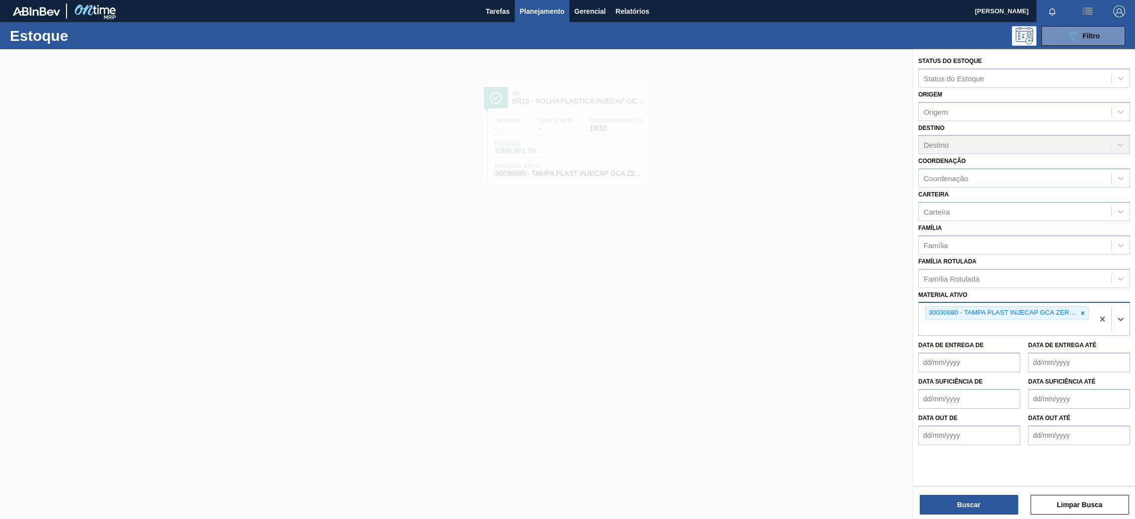
click at [1039, 328] on div "30030680 - TAMPA PLAST INJECAP GCA ZERO NIV24" at bounding box center [1006, 319] width 175 height 33
click at [981, 504] on button "Buscar" at bounding box center [969, 505] width 99 height 20
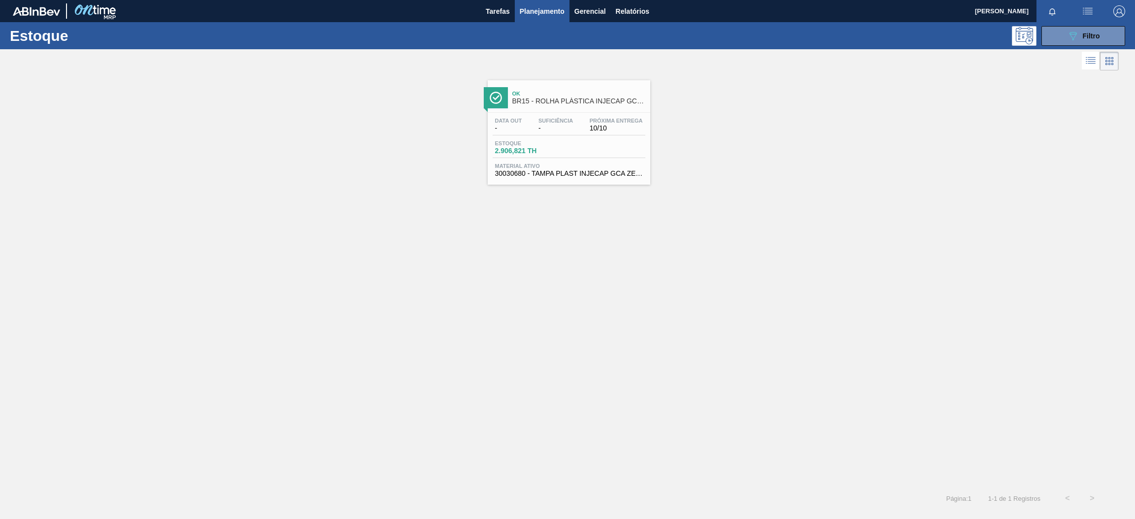
click at [559, 145] on span "Estoque" at bounding box center [529, 143] width 69 height 6
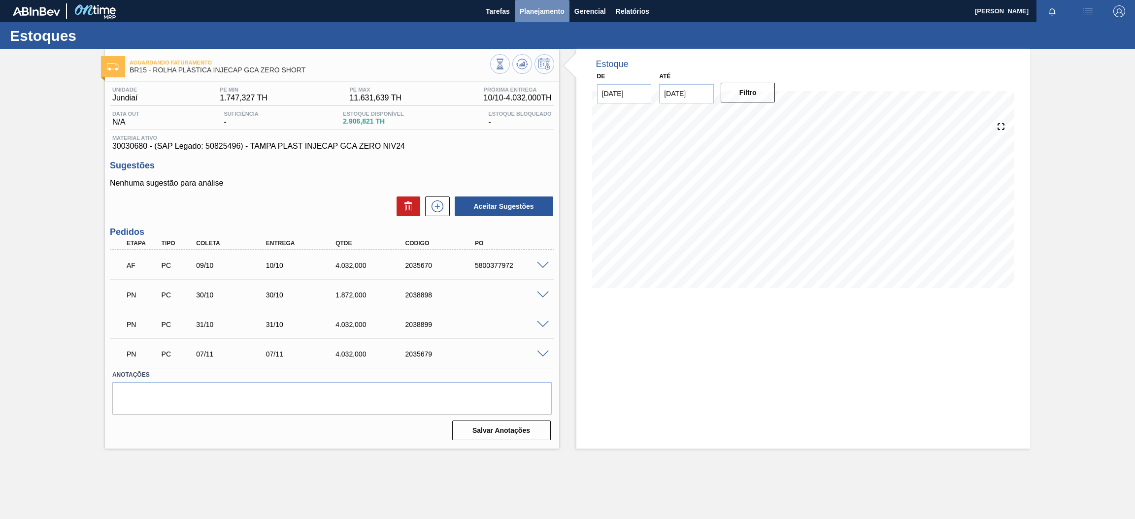
click at [523, 12] on span "Planejamento" at bounding box center [542, 11] width 45 height 12
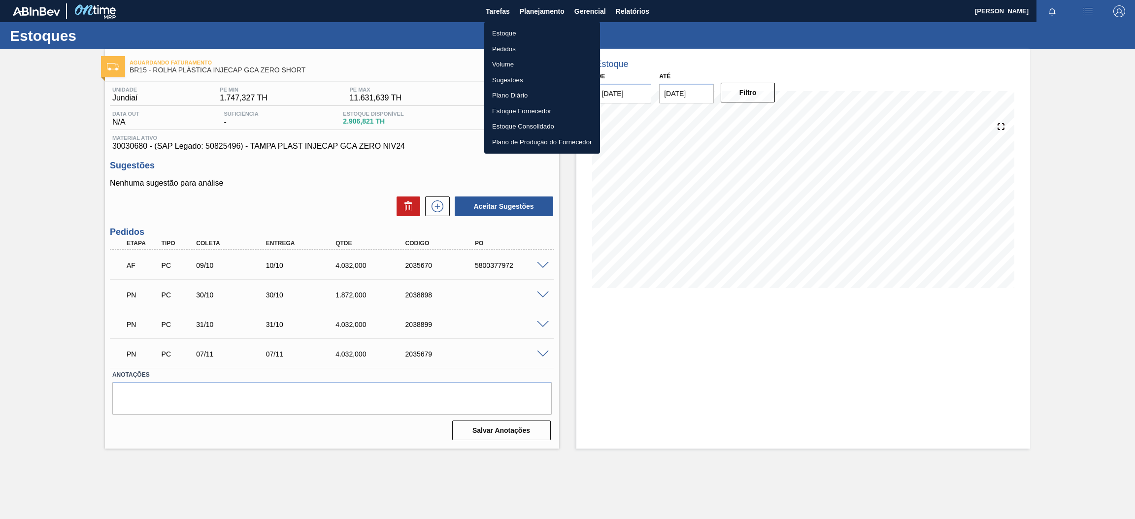
click at [528, 33] on li "Estoque" at bounding box center [542, 34] width 116 height 16
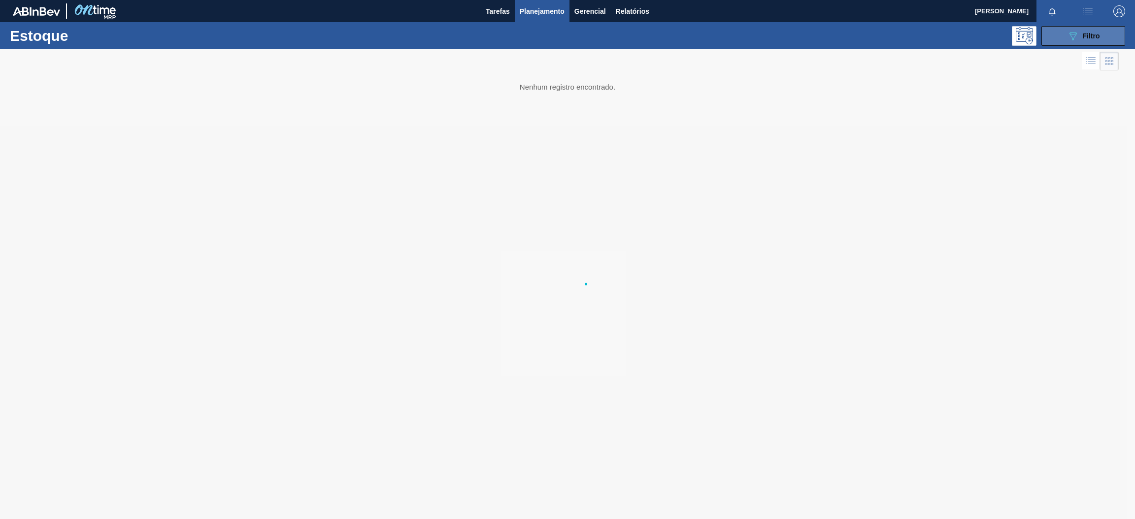
click at [1085, 44] on button "089F7B8B-B2A5-4AFE-B5C0-19BA573D28AC Filtro" at bounding box center [1083, 36] width 84 height 20
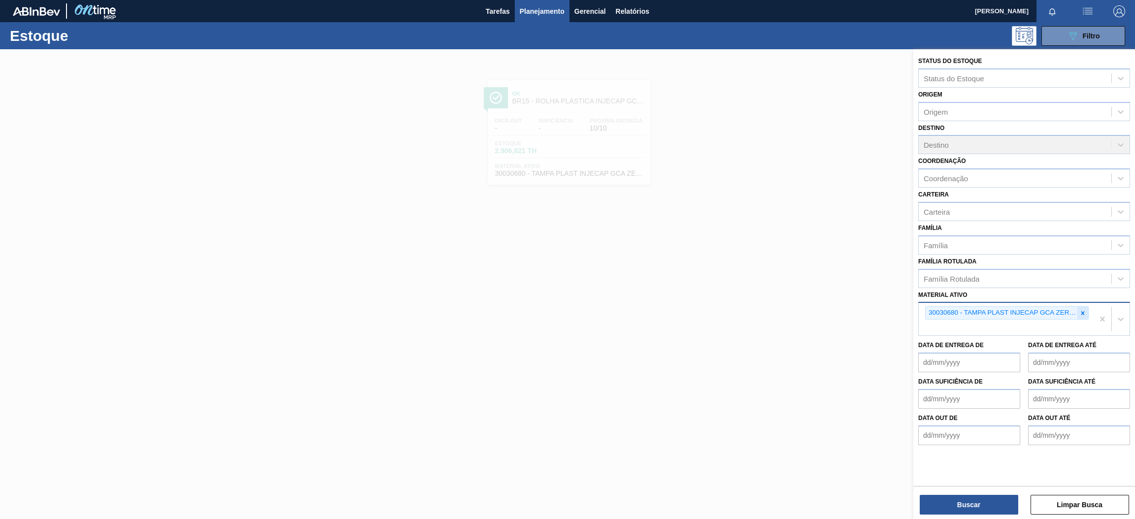
click at [1084, 313] on icon at bounding box center [1082, 313] width 7 height 7
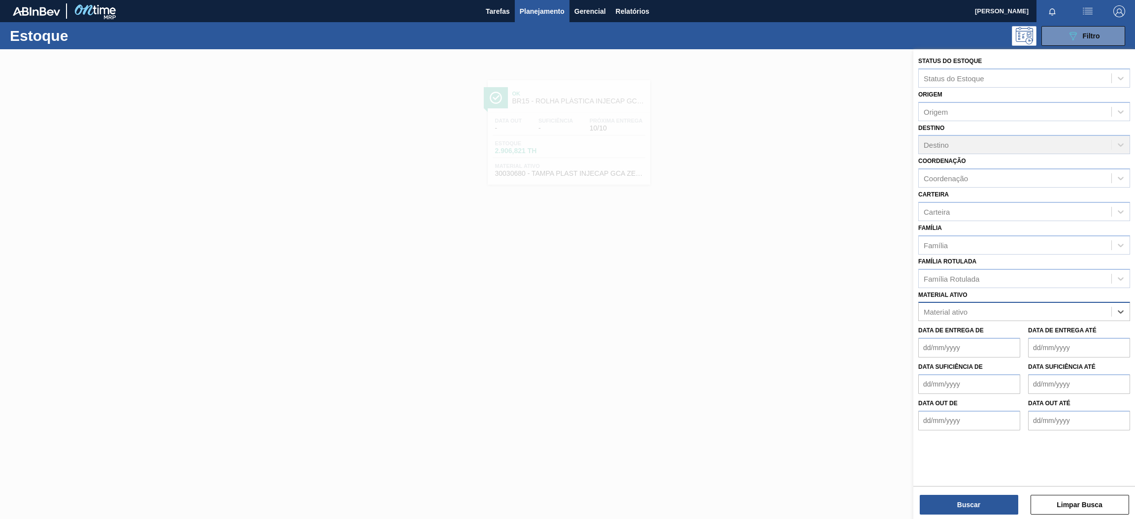
paste ativo "30031878"
type ativo "30031878"
click at [1032, 328] on div "30031878 - TAMPA AL VERDE GCA BASE SOLVENTE" at bounding box center [1024, 336] width 212 height 18
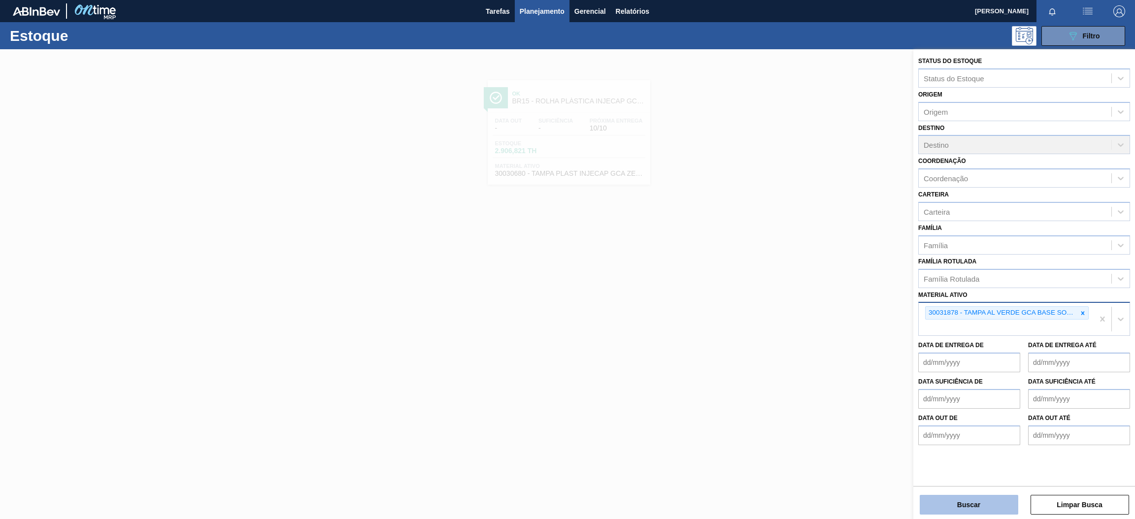
click at [983, 498] on button "Buscar" at bounding box center [969, 505] width 99 height 20
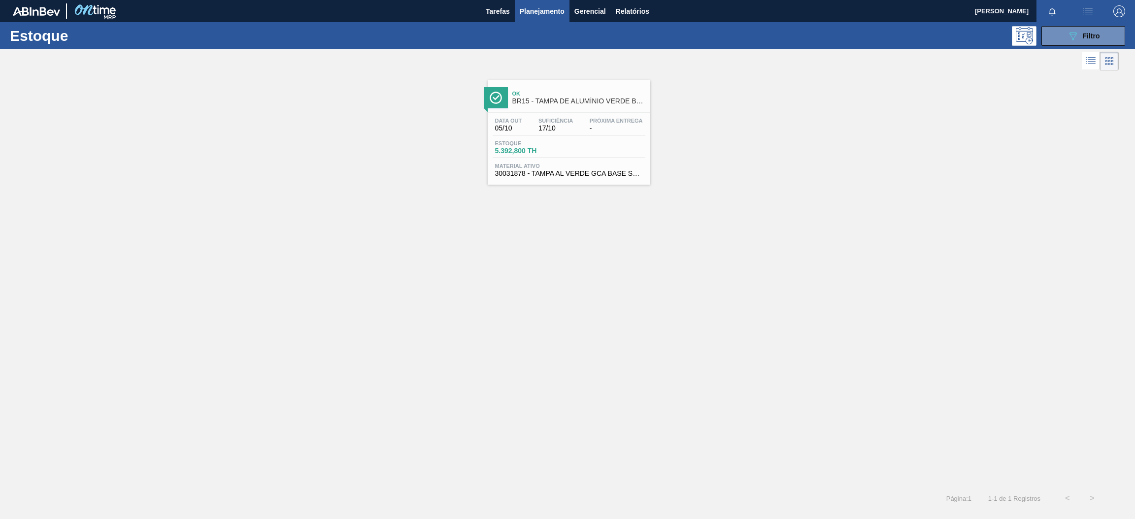
click at [571, 143] on div "Estoque 5.392,800 TH" at bounding box center [569, 149] width 153 height 18
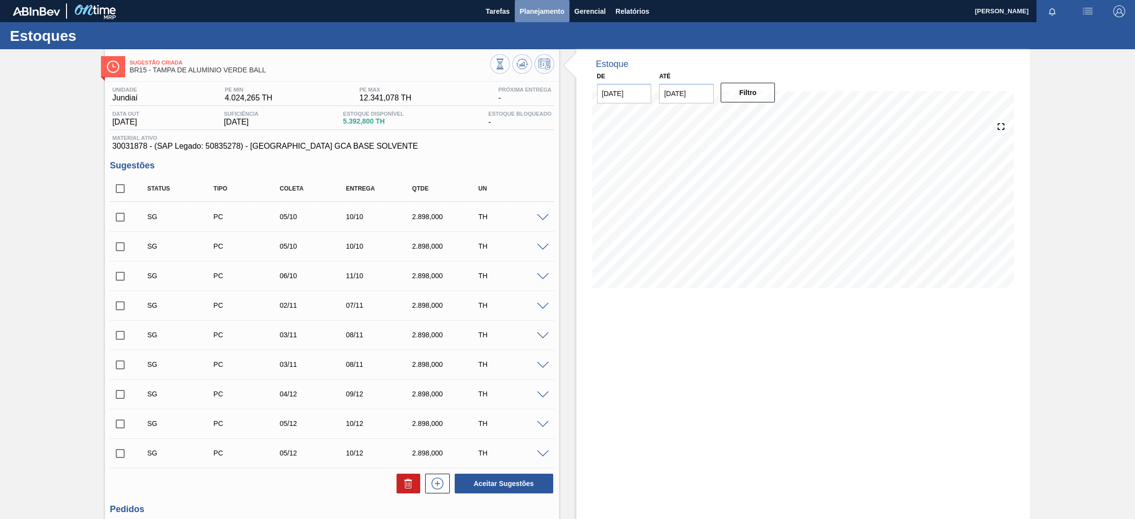
click at [540, 10] on span "Planejamento" at bounding box center [542, 11] width 45 height 12
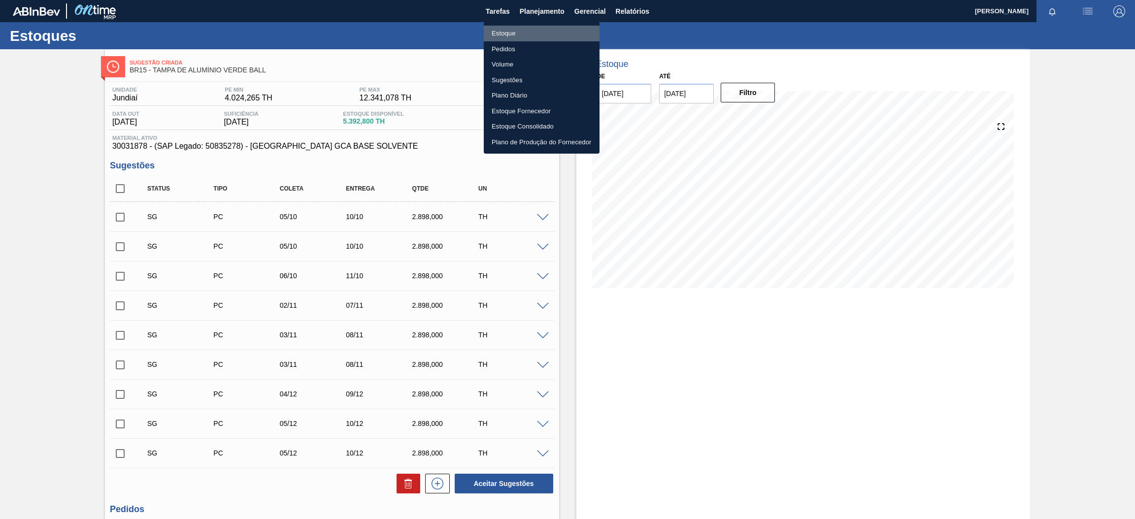
click at [524, 35] on li "Estoque" at bounding box center [542, 34] width 116 height 16
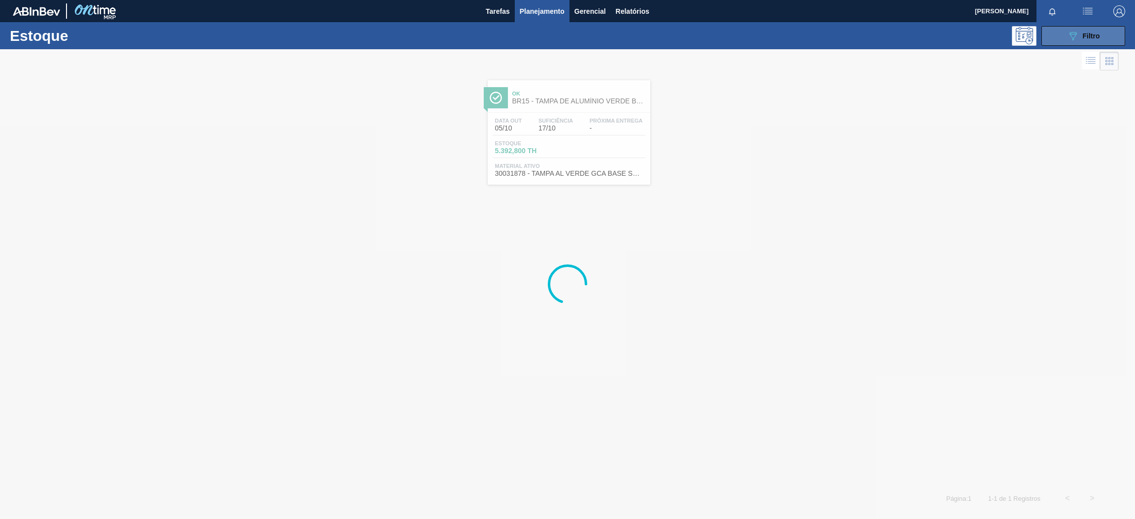
click at [1080, 40] on div "089F7B8B-B2A5-4AFE-B5C0-19BA573D28AC Filtro" at bounding box center [1083, 36] width 33 height 12
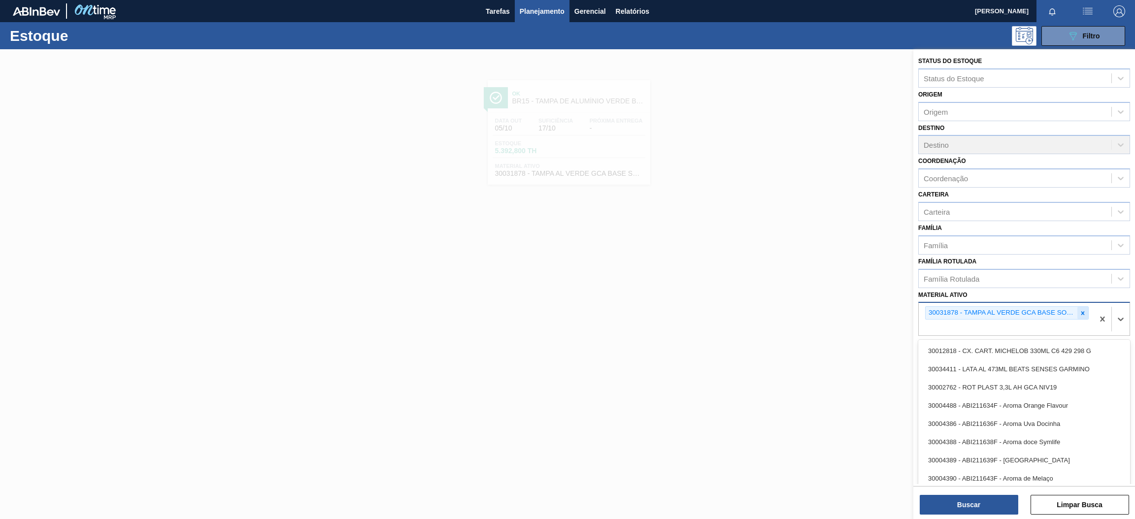
click at [1076, 312] on div "30031878 - TAMPA AL VERDE GCA BASE SOLVENTE" at bounding box center [1007, 312] width 164 height 13
click at [1080, 312] on icon at bounding box center [1082, 313] width 7 height 7
paste ativo "30030365"
type ativo "30030365"
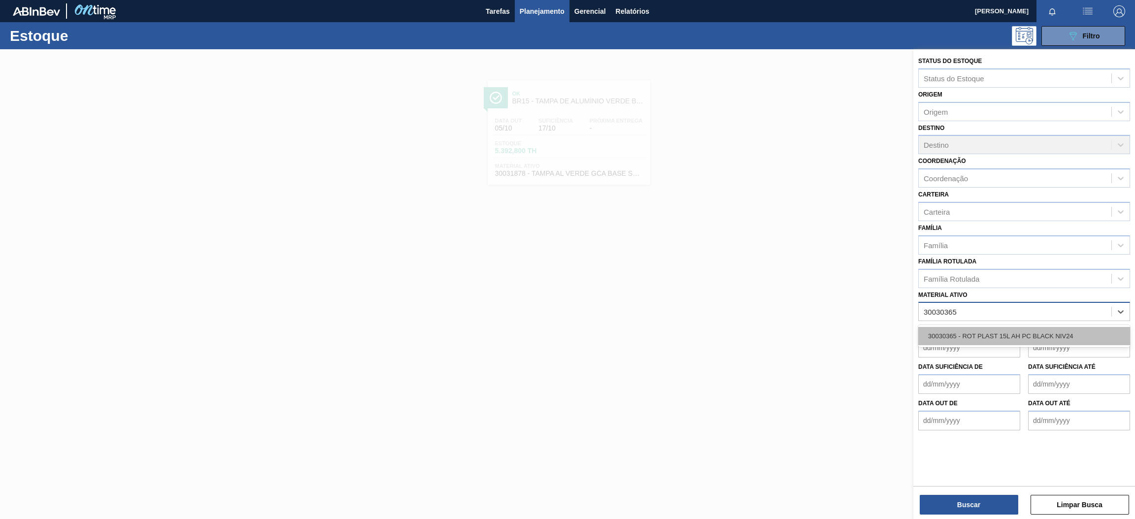
click at [1026, 333] on div "30030365 - ROT PLAST 15L AH PC BLACK NIV24" at bounding box center [1024, 336] width 212 height 18
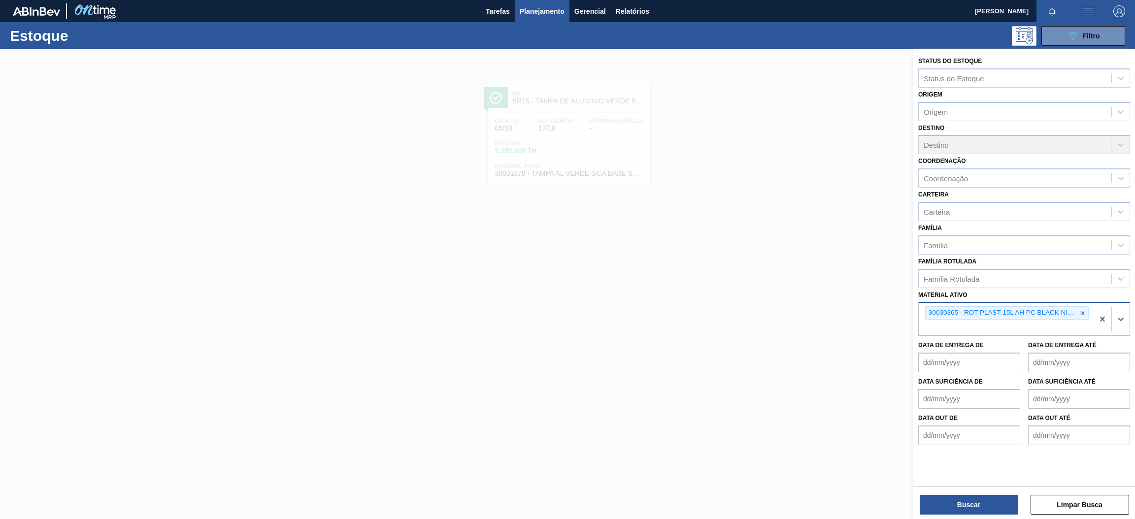
paste ativo "30034299"
type ativo "30034299"
click at [974, 352] on div "30034299 - ROT PLAST 1 5L AH GCA S CLAIM NIV25" at bounding box center [1024, 351] width 212 height 18
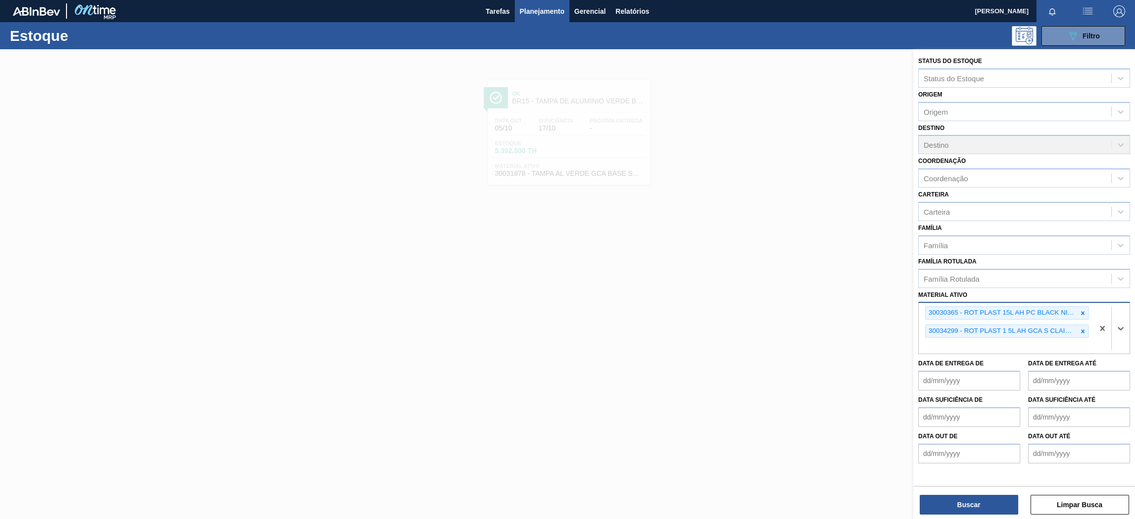
paste ativo "30017346"
type ativo "30017346"
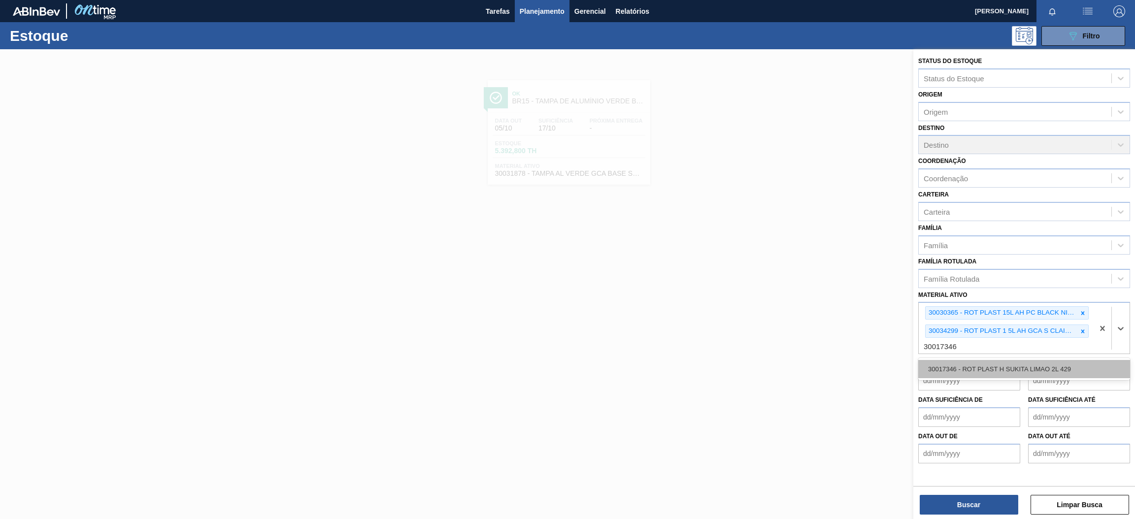
click at [970, 369] on div "30017346 - ROT PLAST H SUKITA LIMAO 2L 429" at bounding box center [1024, 369] width 212 height 18
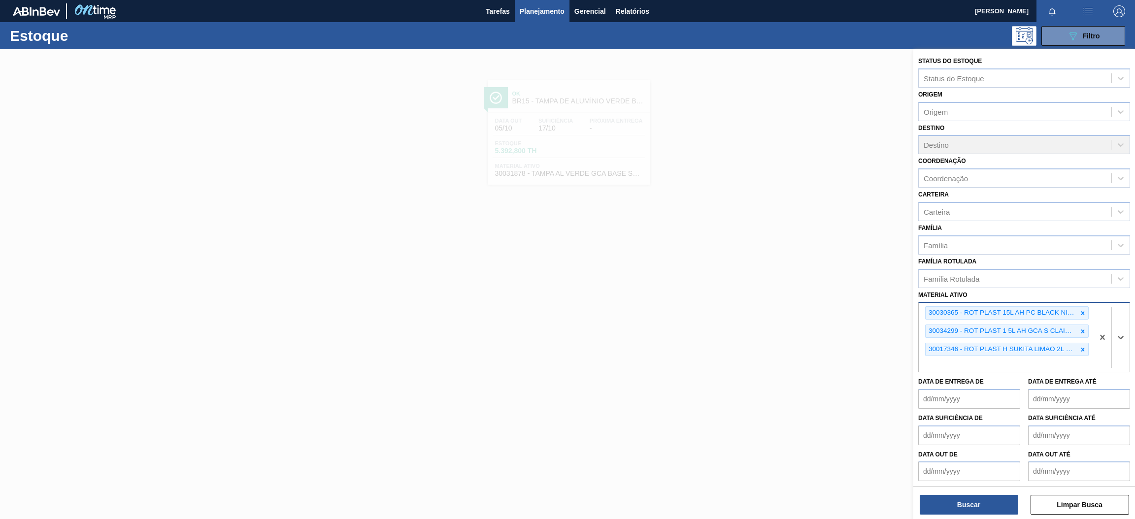
paste ativo "30030784"
type ativo "30030784"
click at [984, 392] on div "30030784 - ROT PLAST 2L H SUK UVA NIV24" at bounding box center [1024, 387] width 212 height 18
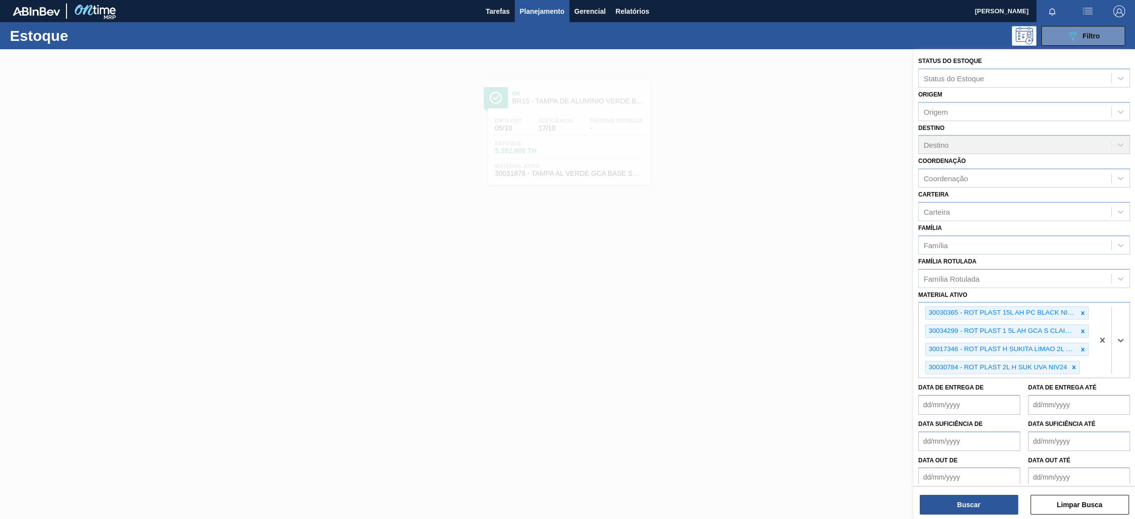
paste ativo "30017330"
type ativo "30017330"
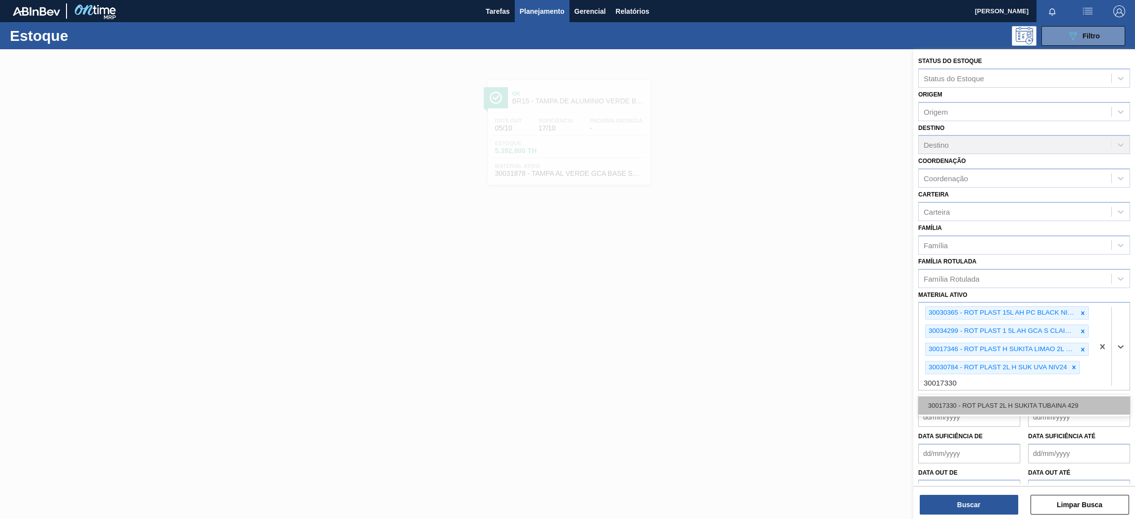
click at [976, 406] on div "30017330 - ROT PLAST 2L H SUKITA TUBAINA 429" at bounding box center [1024, 405] width 212 height 18
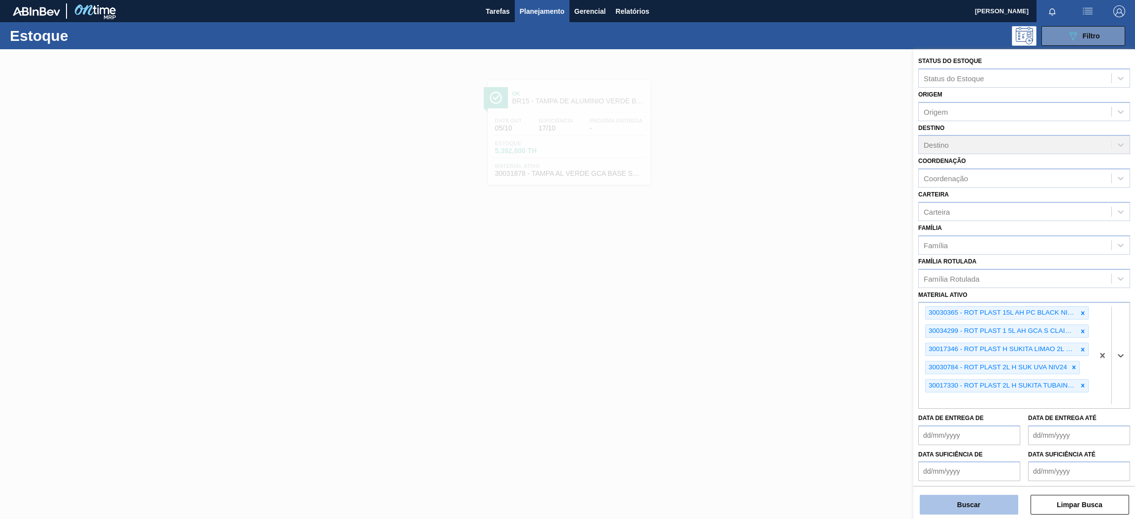
click at [967, 507] on button "Buscar" at bounding box center [969, 505] width 99 height 20
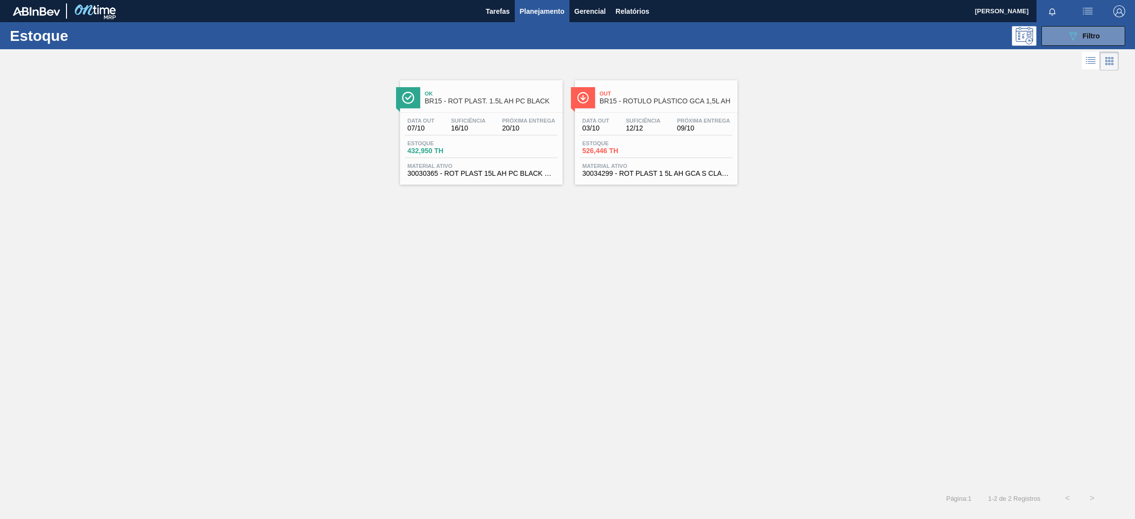
click at [501, 150] on div "Estoque 432,950 TH" at bounding box center [481, 149] width 153 height 18
click at [667, 140] on div "Estoque 526,446 TH" at bounding box center [656, 149] width 153 height 18
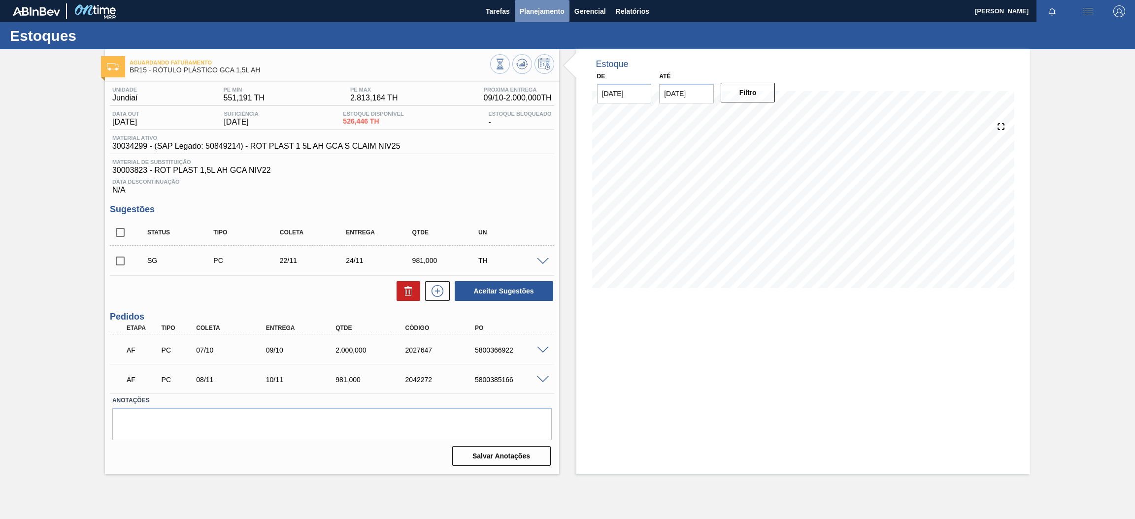
click at [544, 11] on span "Planejamento" at bounding box center [542, 11] width 45 height 12
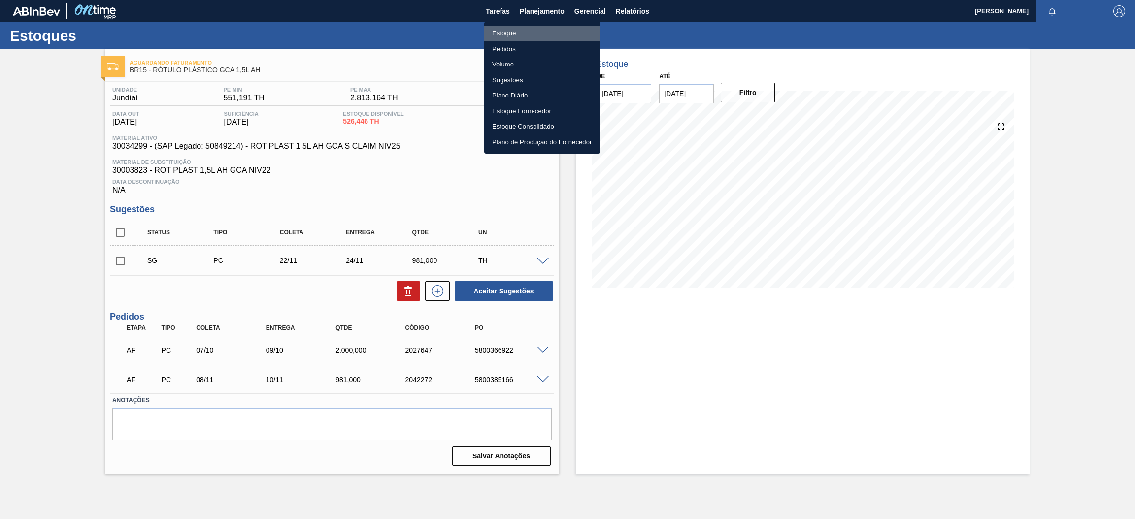
click at [531, 33] on li "Estoque" at bounding box center [542, 34] width 116 height 16
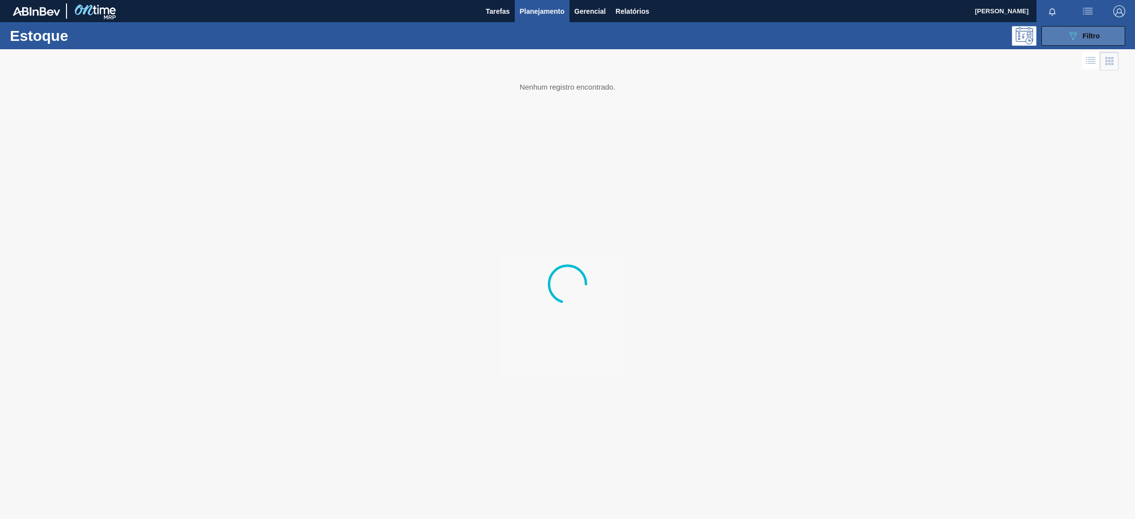
click at [1068, 32] on icon "089F7B8B-B2A5-4AFE-B5C0-19BA573D28AC" at bounding box center [1073, 36] width 12 height 12
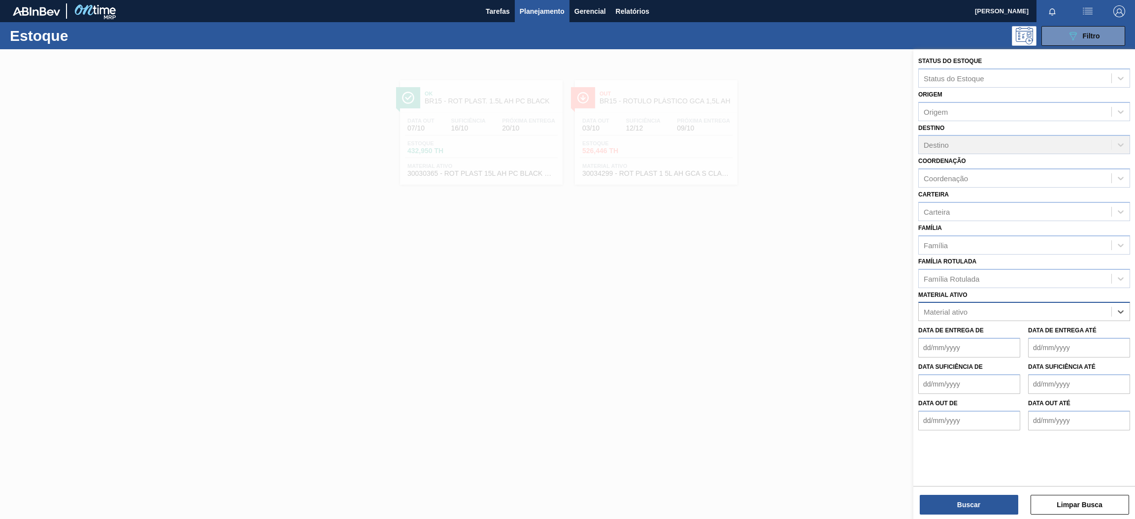
paste ativo "30002876"
type ativo "30002876"
click at [998, 336] on div "30002876 - KIT PEPSI COLA ZERO NF" at bounding box center [1024, 336] width 212 height 18
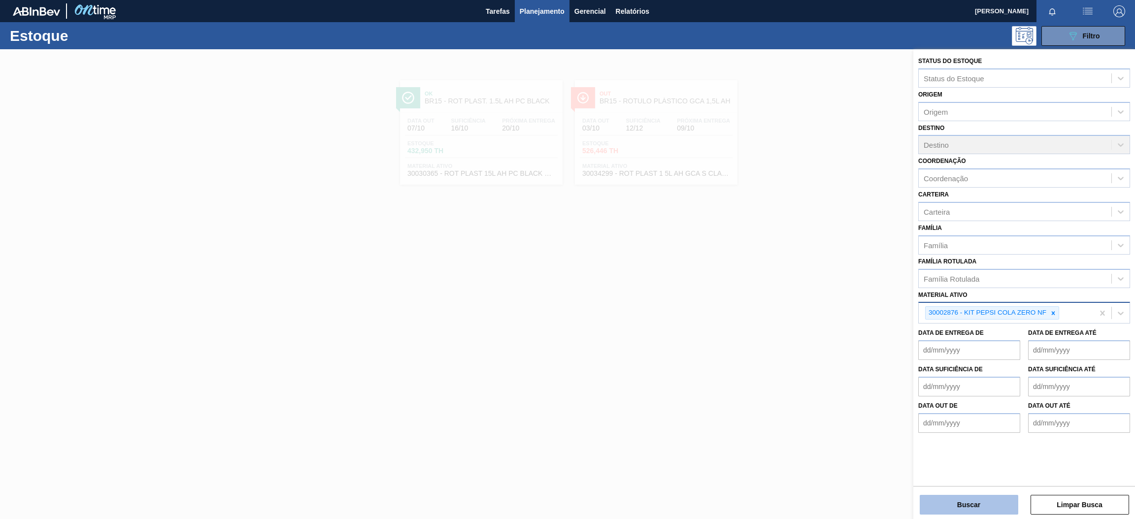
click at [991, 503] on button "Buscar" at bounding box center [969, 505] width 99 height 20
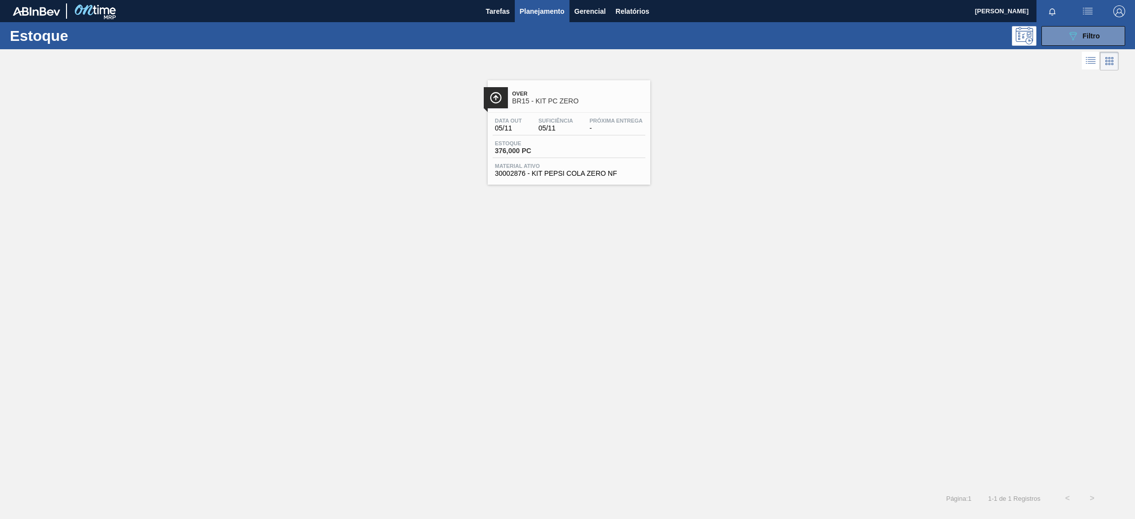
click at [552, 111] on div "Over BR15 - KIT PC ZERO Data out 05/11 Suficiência 05/11 Próxima Entrega - Esto…" at bounding box center [569, 132] width 163 height 104
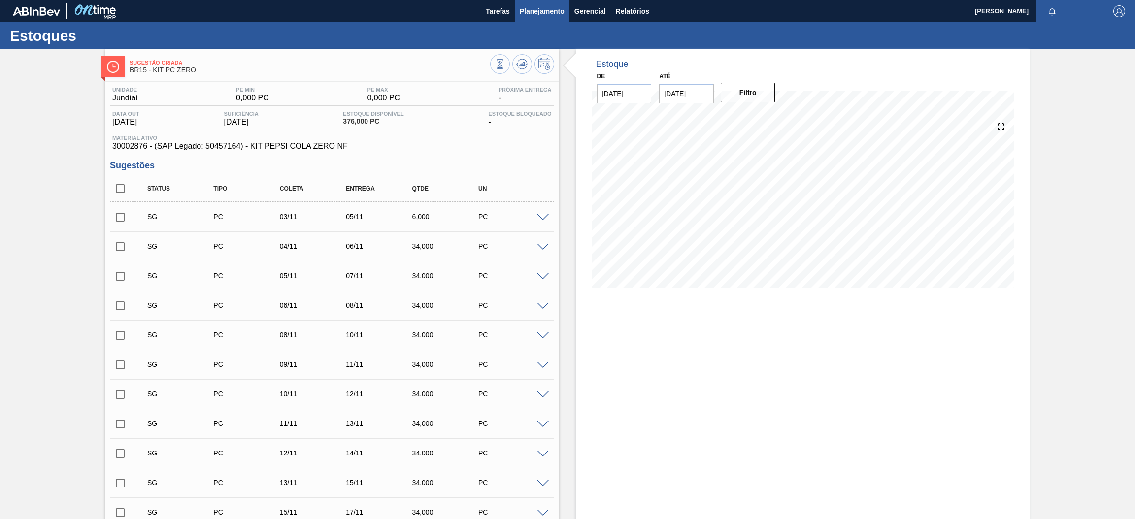
click at [538, 8] on span "Planejamento" at bounding box center [542, 11] width 45 height 12
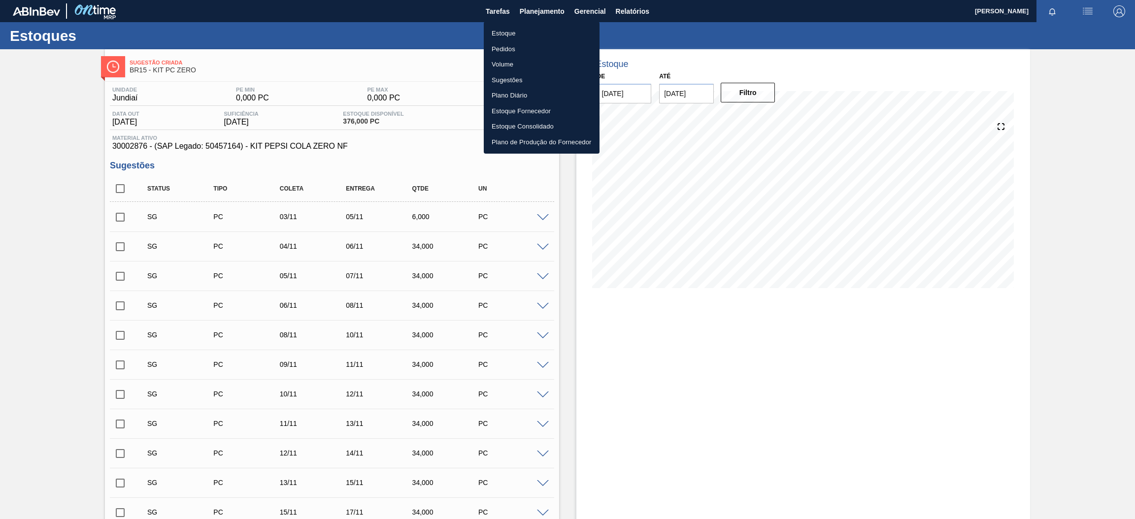
click at [529, 35] on li "Estoque" at bounding box center [542, 34] width 116 height 16
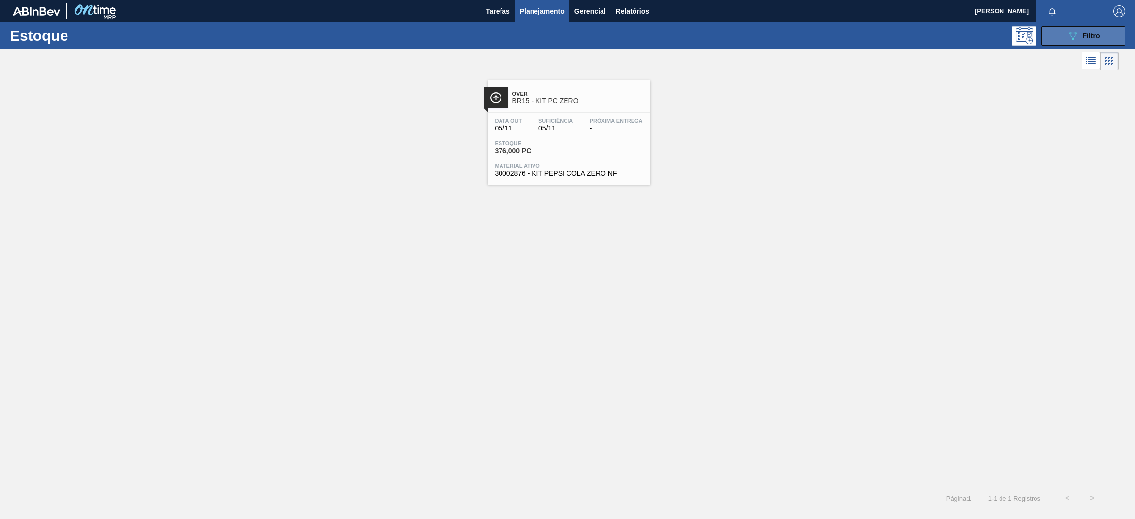
click at [1074, 38] on icon "089F7B8B-B2A5-4AFE-B5C0-19BA573D28AC" at bounding box center [1073, 36] width 12 height 12
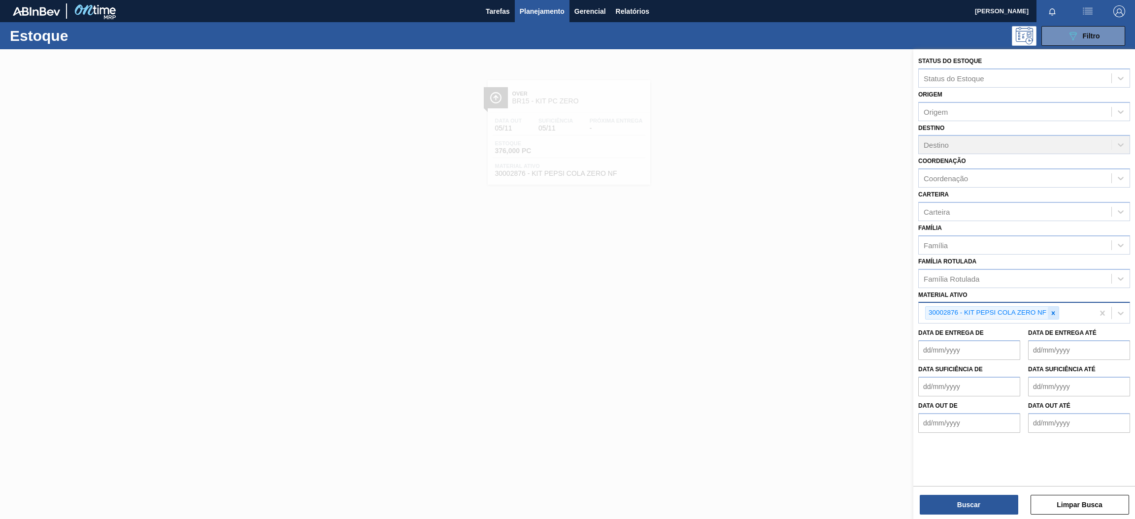
click at [1050, 313] on icon at bounding box center [1053, 313] width 7 height 7
paste ativo "30031885"
type ativo "30031885"
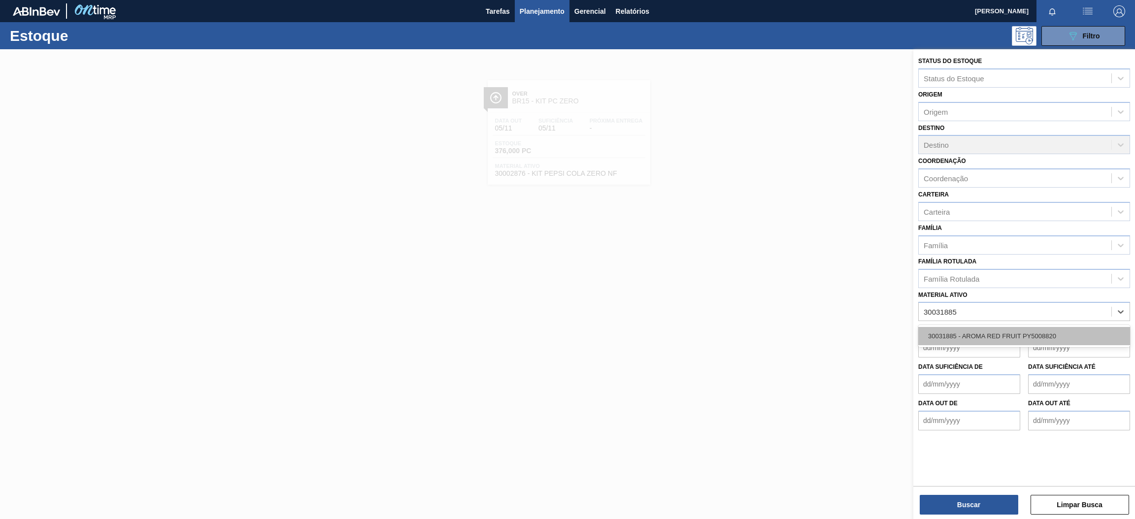
click at [992, 329] on div "30031885 - AROMA RED FRUIT PY5008820" at bounding box center [1024, 336] width 212 height 18
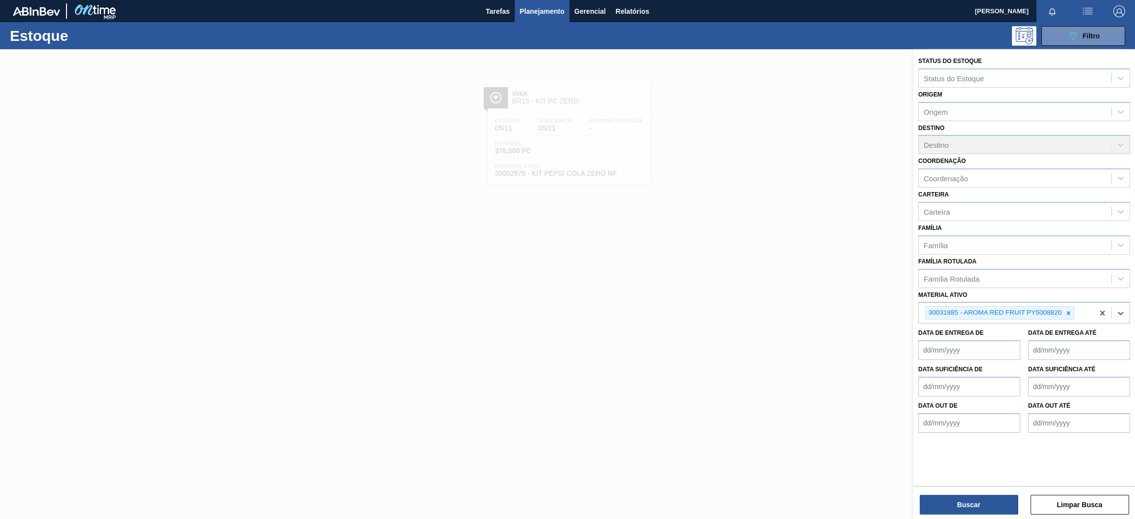
paste ativo "30034006"
type ativo "30034006"
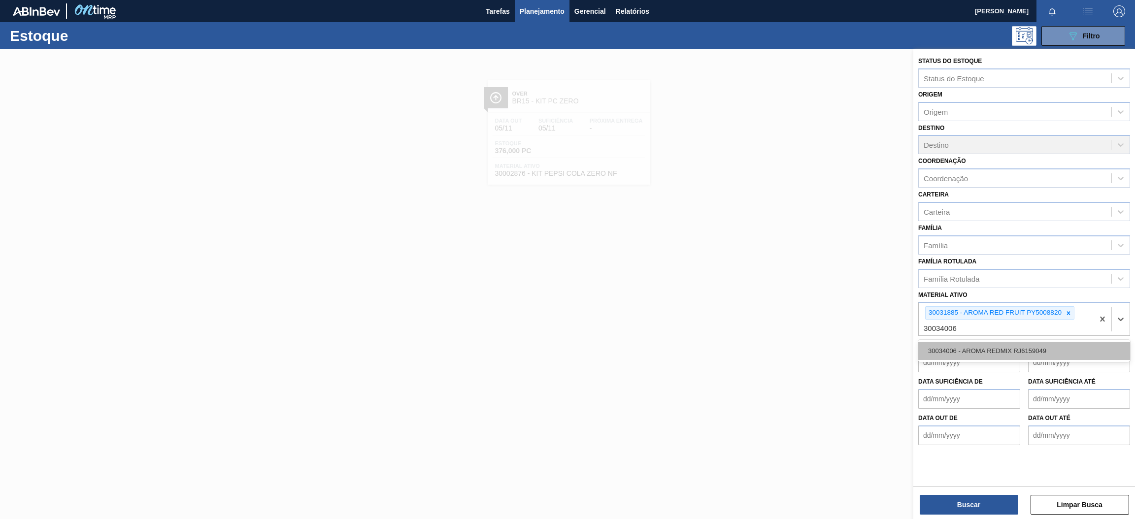
click at [1027, 346] on div "30034006 - AROMA REDMIX RJ6159049" at bounding box center [1024, 351] width 212 height 18
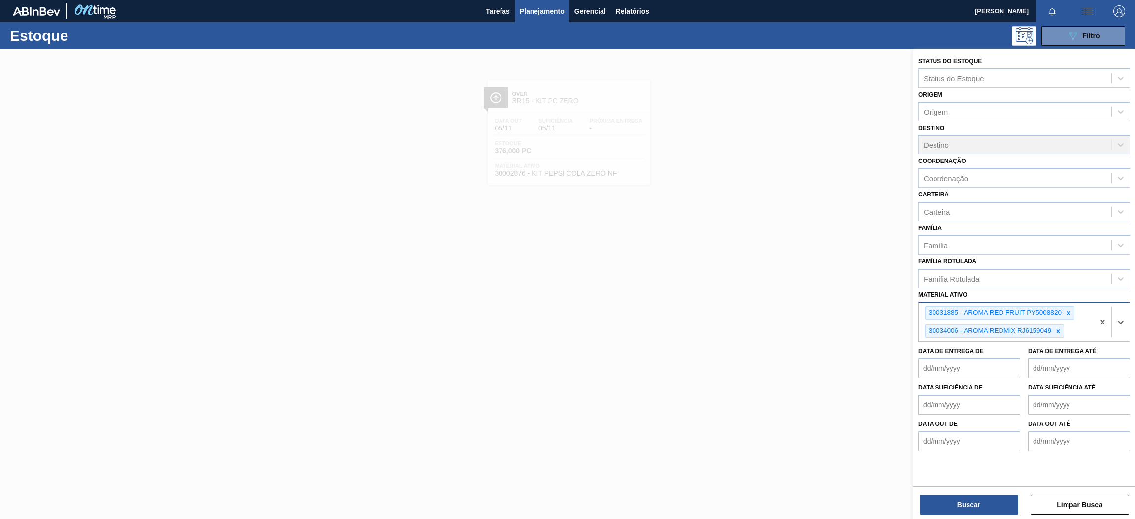
paste ativo "30029921"
type ativo "30029921"
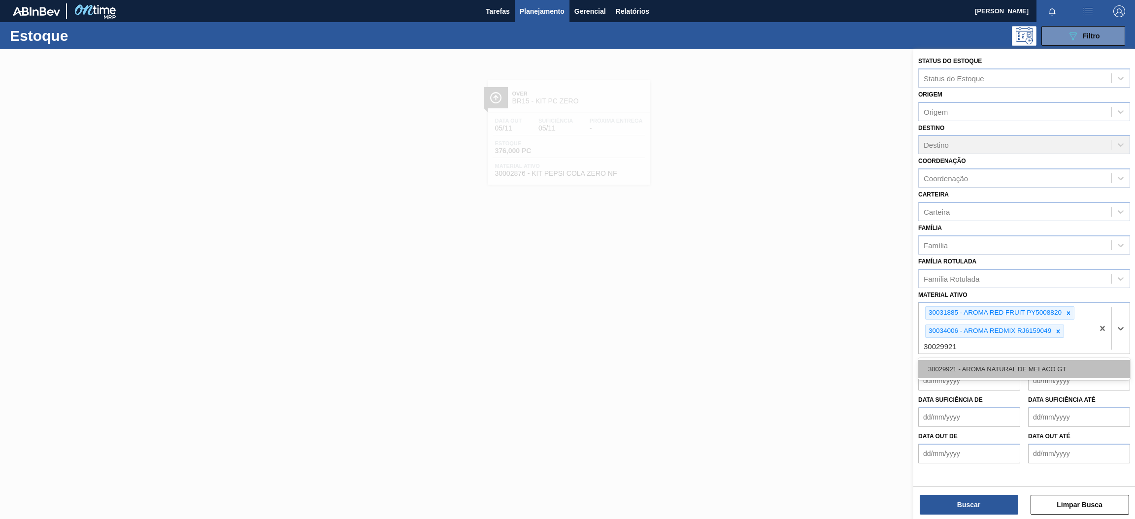
click at [1014, 368] on div "30029921 - AROMA NATURAL DE MELACO GT" at bounding box center [1024, 369] width 212 height 18
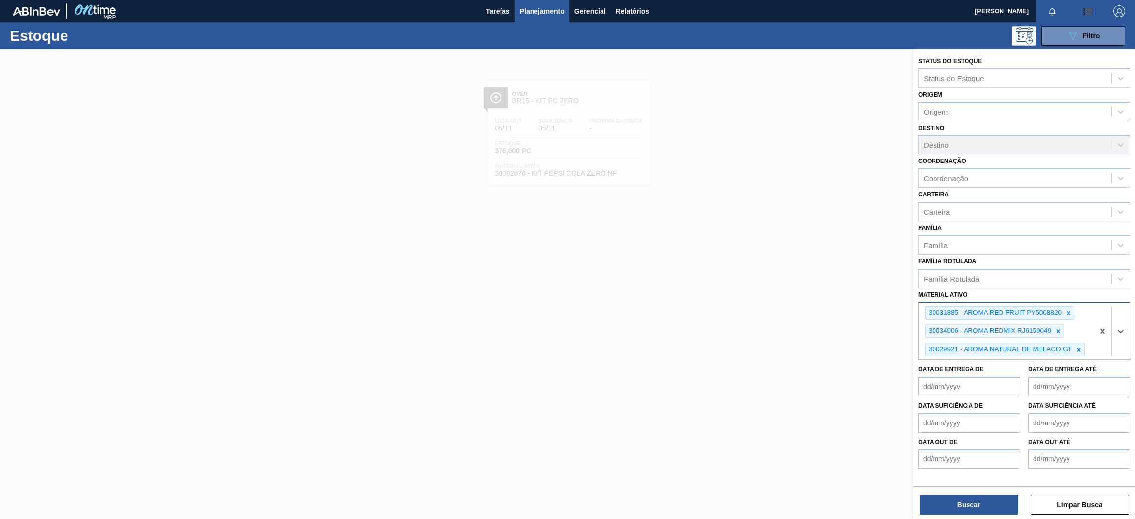
paste ativo "30031832"
type ativo "30031832"
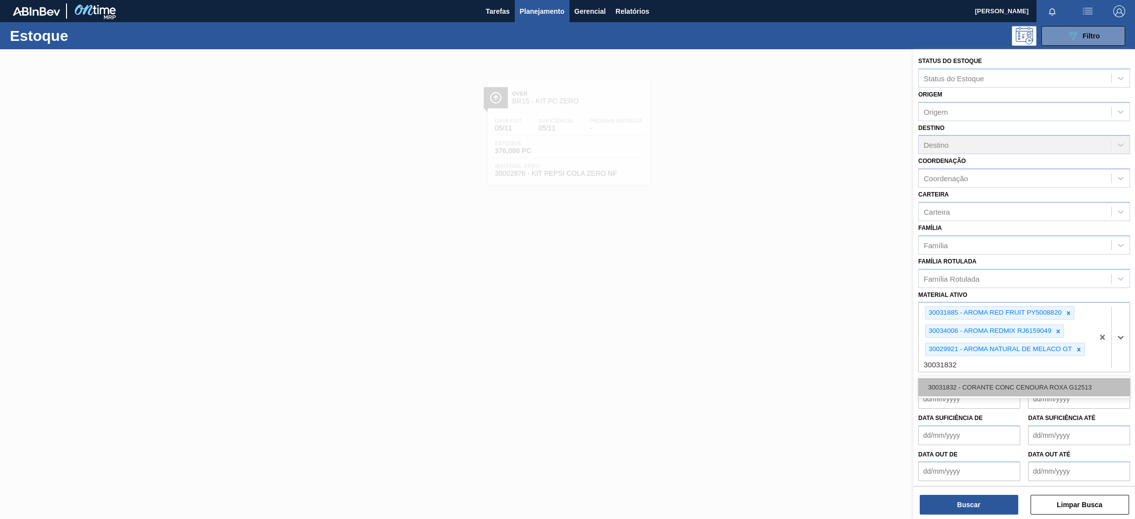
click at [1052, 384] on div "30031832 - CORANTE CONC CENOURA ROXA G12513" at bounding box center [1024, 387] width 212 height 18
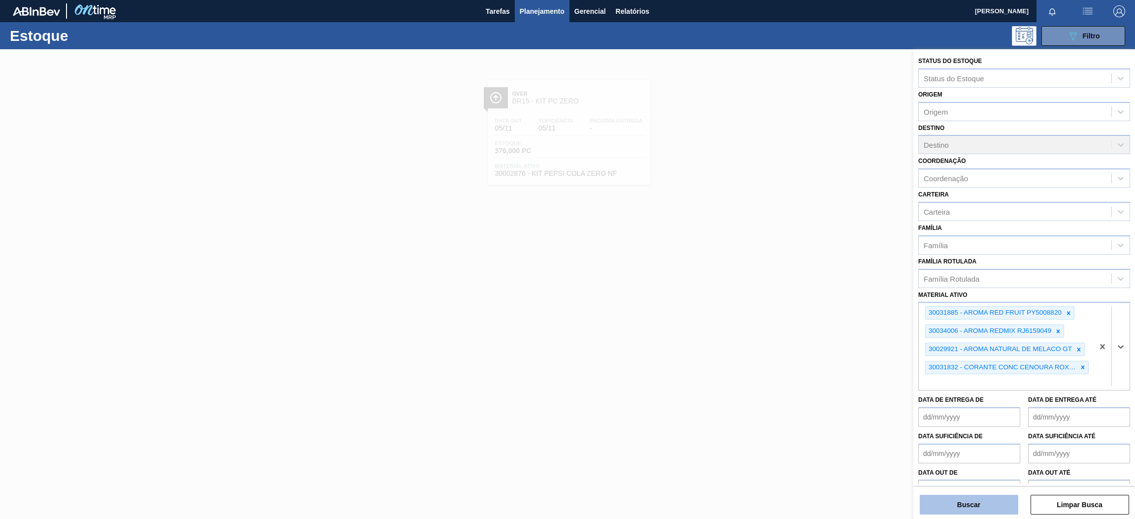
click at [995, 511] on button "Buscar" at bounding box center [969, 505] width 99 height 20
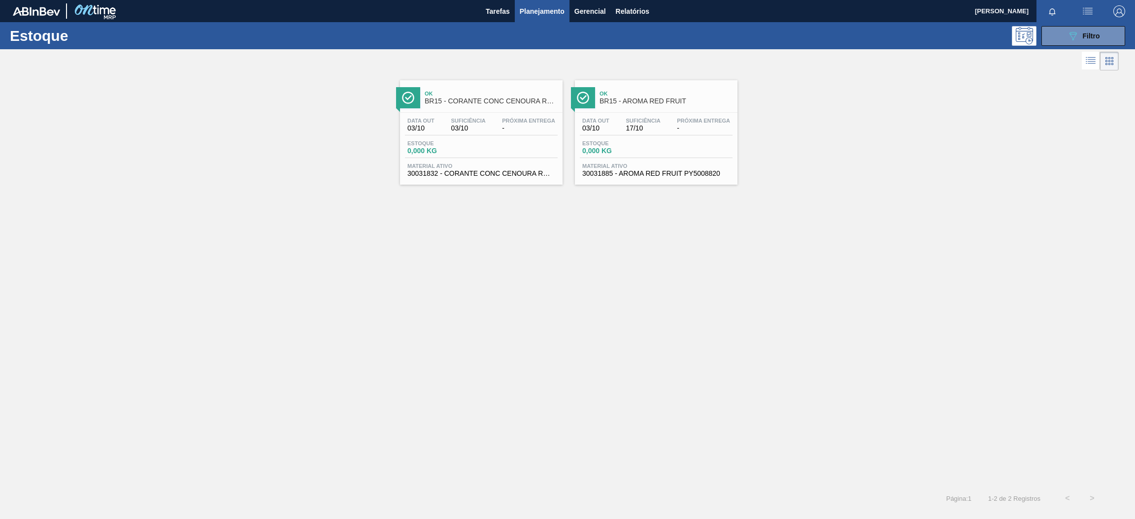
click at [465, 148] on span "0,000 KG" at bounding box center [441, 150] width 69 height 7
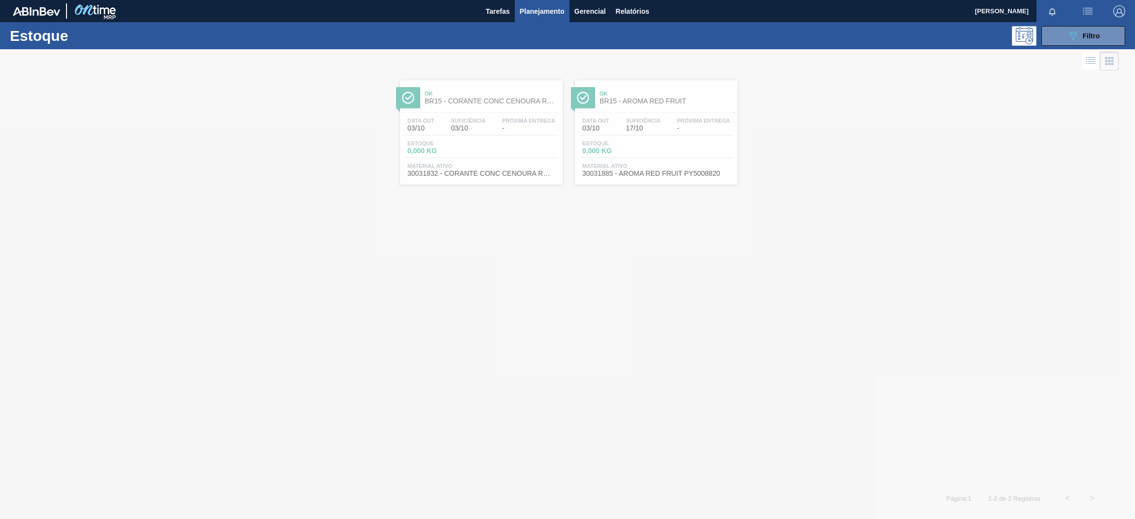
click at [678, 103] on div at bounding box center [567, 284] width 1135 height 470
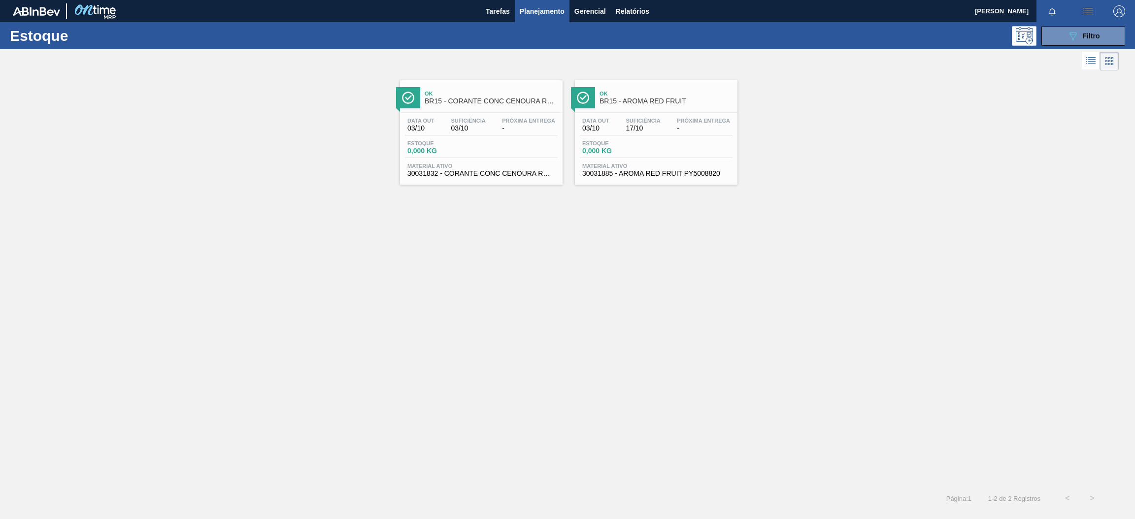
click at [678, 104] on span "BR15 - AROMA RED FRUIT" at bounding box center [665, 101] width 133 height 7
